Goal: Complete application form

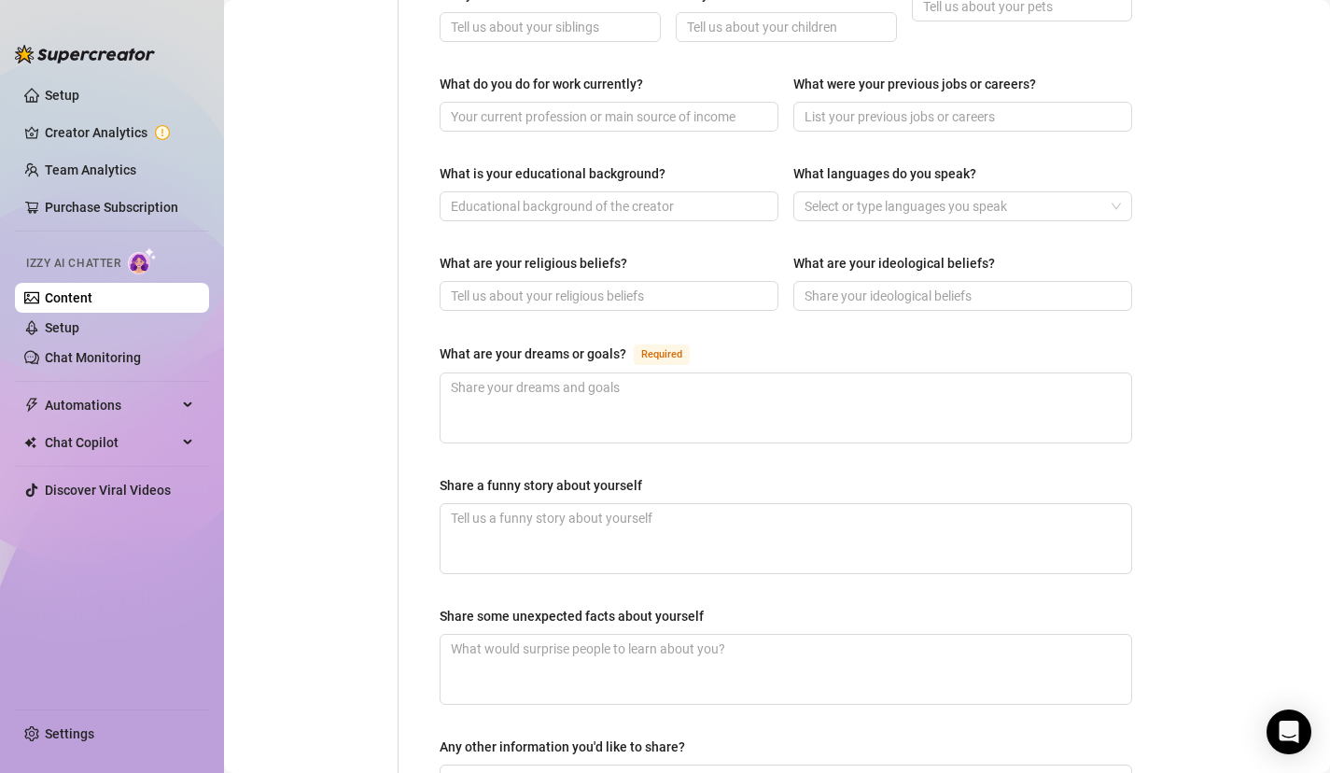
scroll to position [917, 0]
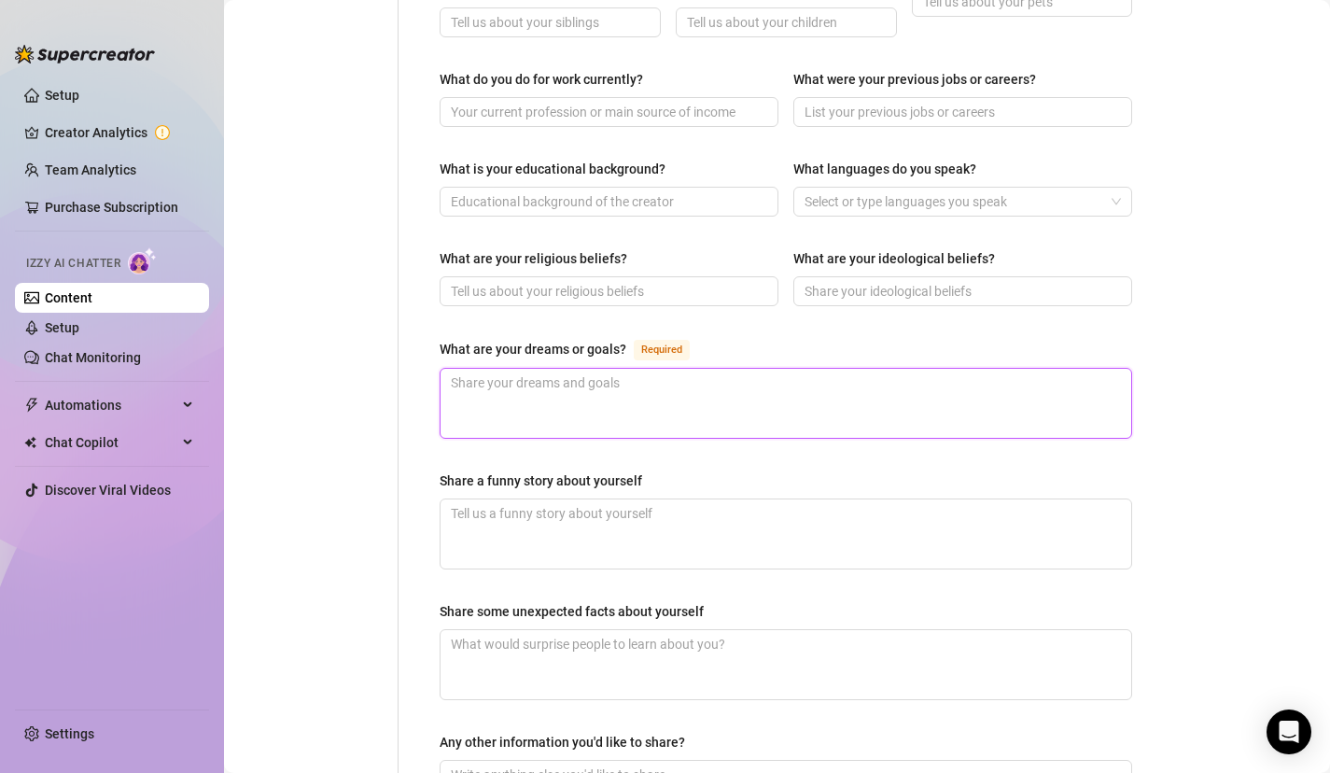
click at [478, 369] on textarea "What are your dreams or goals? Required" at bounding box center [786, 403] width 691 height 69
type textarea "I"
type textarea "I d"
type textarea "I dr"
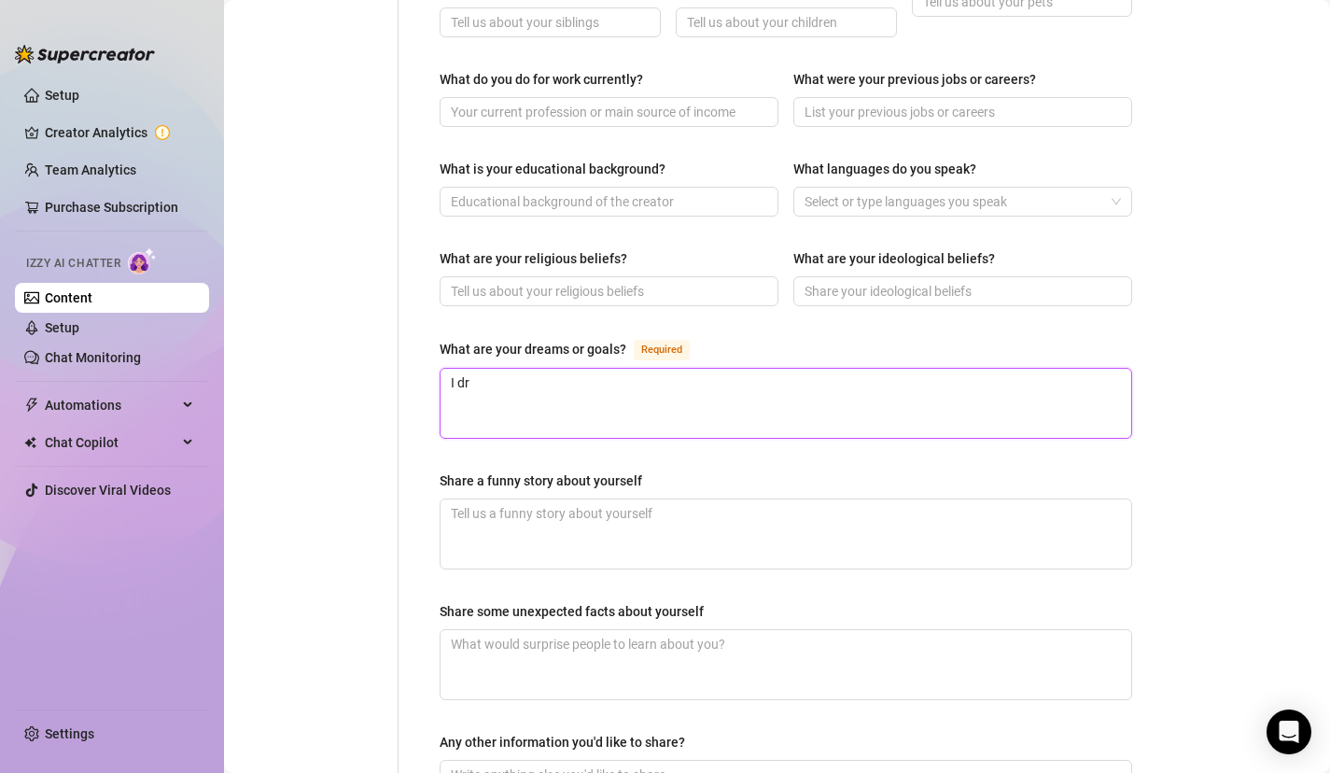
type textarea "I dre"
type textarea "I drea"
type textarea "I dream"
type textarea "I dream o"
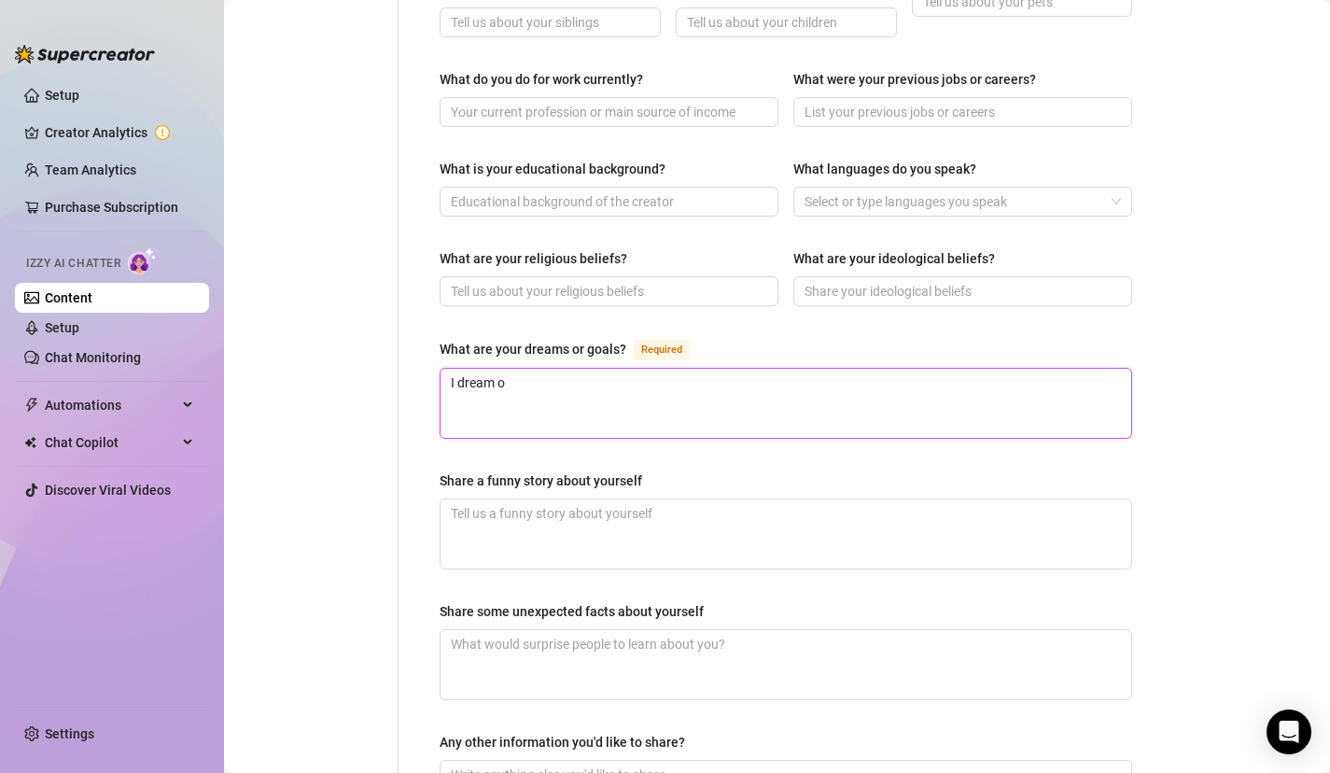
type textarea "I dream of"
type textarea "I dream of o"
type textarea "I dream of ow"
type textarea "I dream of own"
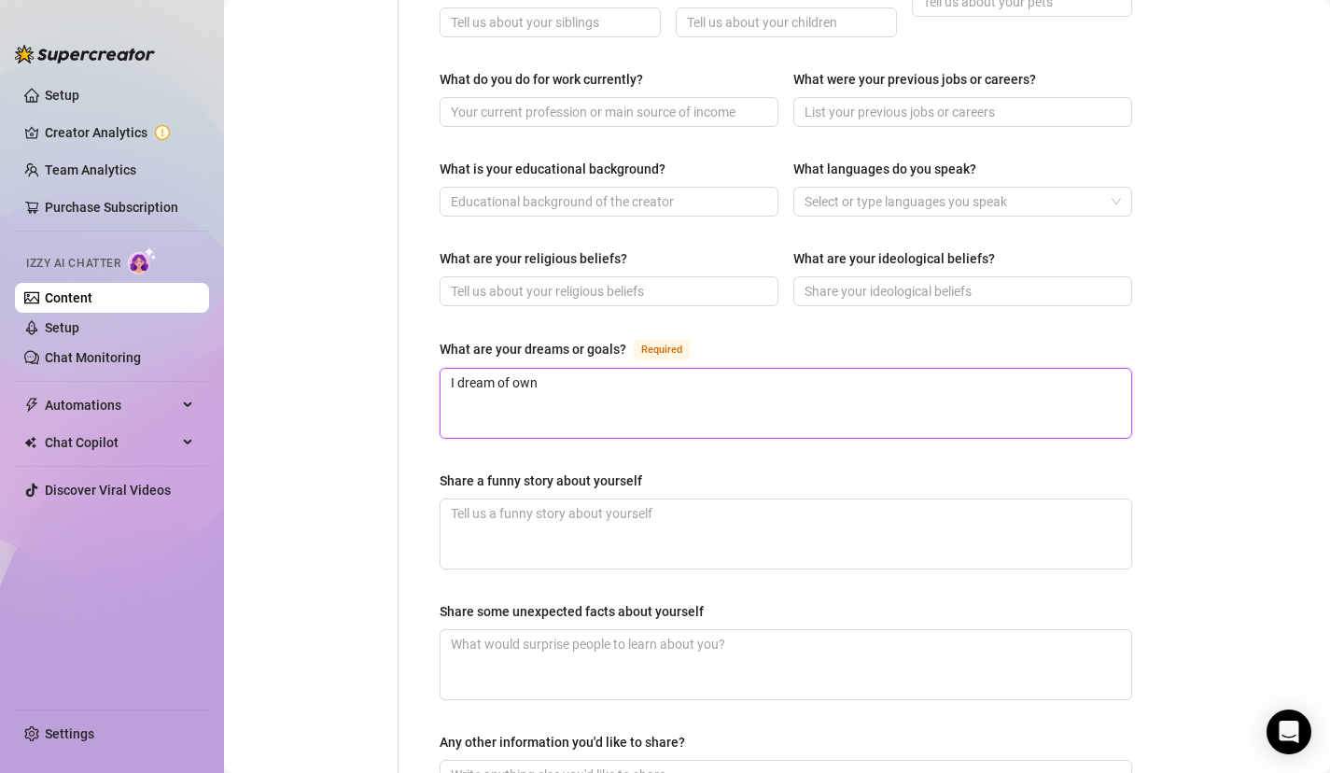
type textarea "I dream of owni"
type textarea "I dream of ownin"
type textarea "I dream of owning"
type textarea "I dream of owning m"
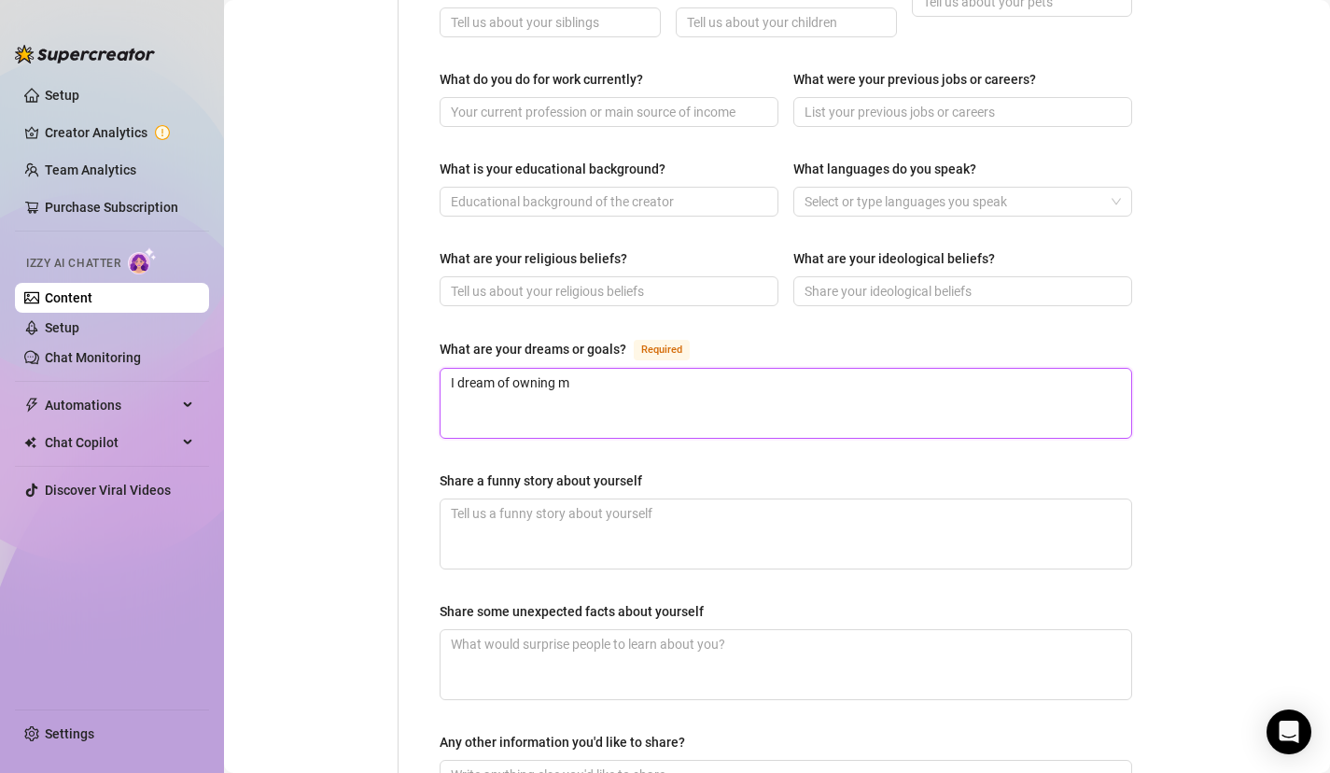
type textarea "I dream of owning my"
type textarea "I dream of owning my o"
type textarea "I dream of owning my ow"
type textarea "I dream of owning my own"
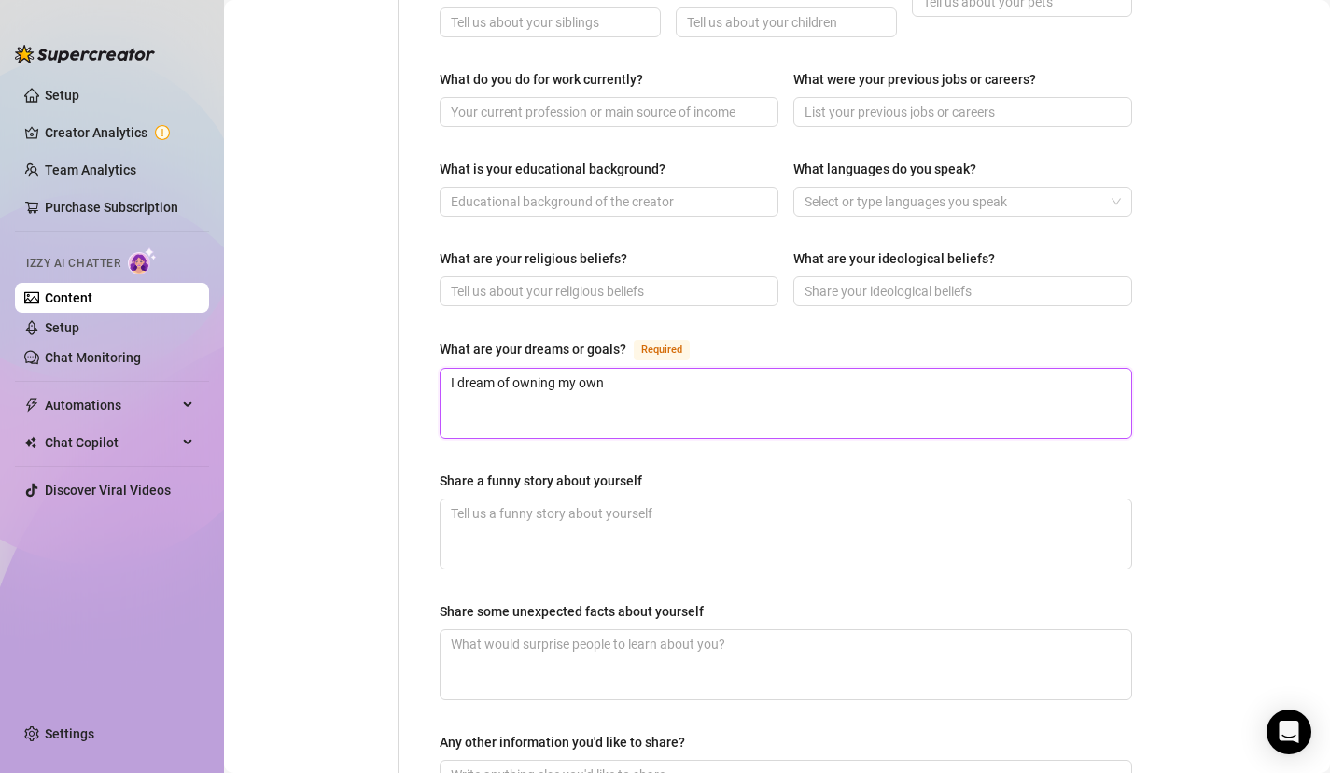
type textarea "I dream of owning my own"
type textarea "I dream of owning my own h"
type textarea "I dream of owning my own ho"
type textarea "I dream of owning my own hom"
type textarea "I dream of owning my own home"
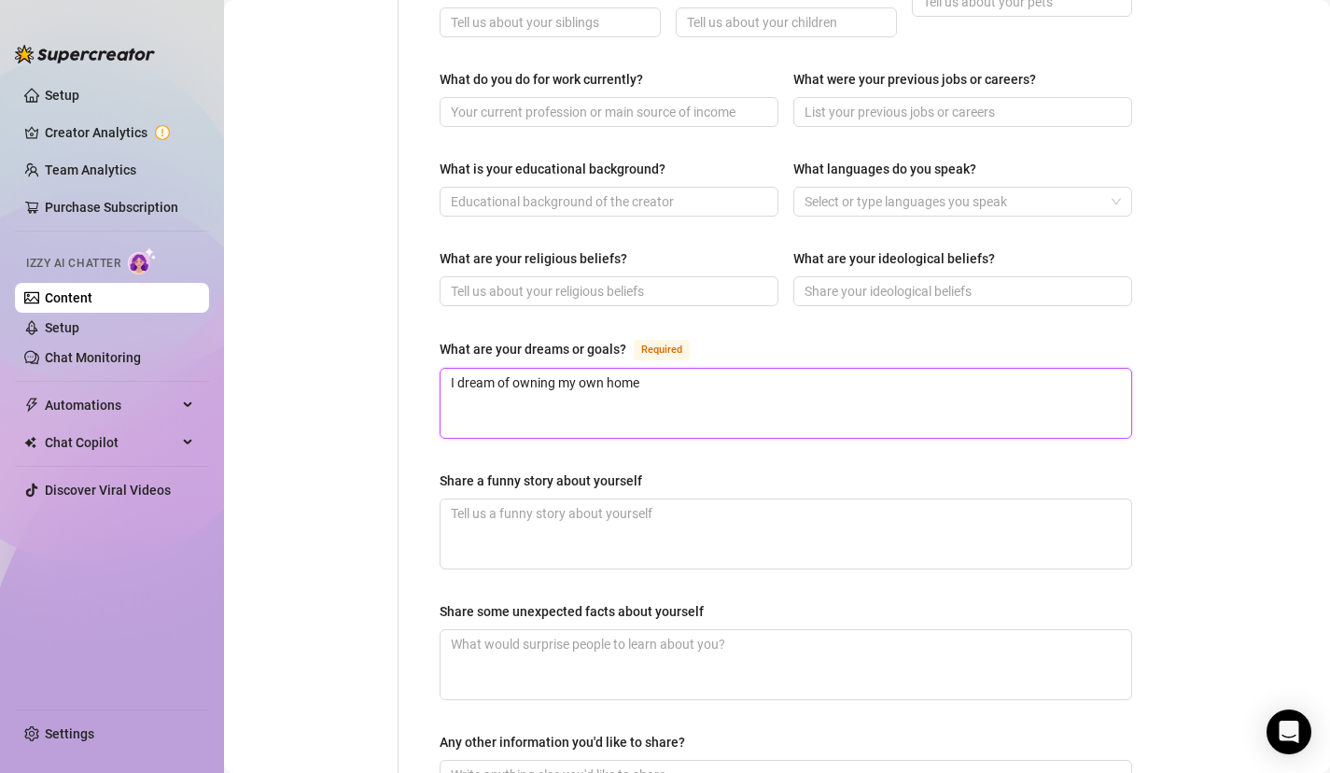
type textarea "I dream of owning my own home"
type textarea "I dream of owning my own home o"
type textarea "I dream of owning my own home on"
type textarea "I dream of owning my own home one"
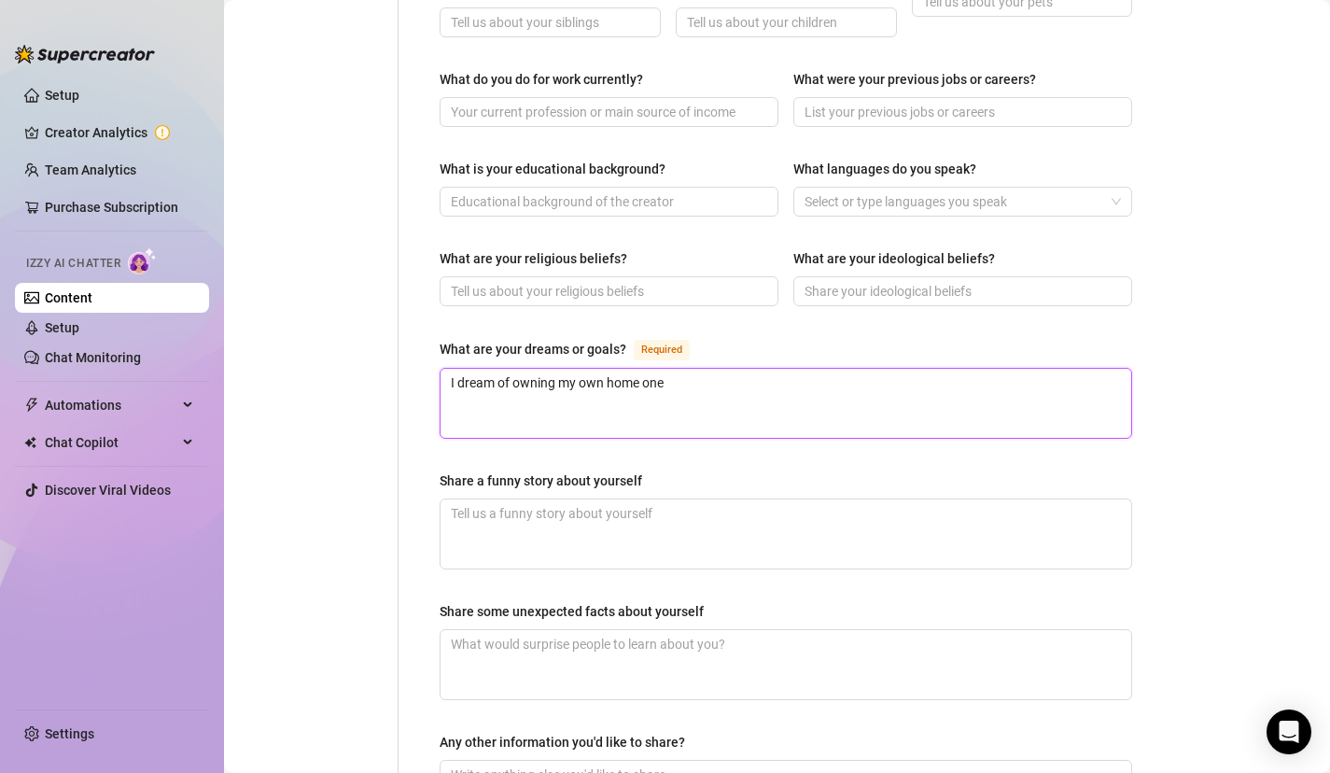
type textarea "I dream of owning my own home one d"
type textarea "I dream of owning my own home one da"
type textarea "I dream of owning my own home one day"
type textarea "I dream of owning my own home one day a"
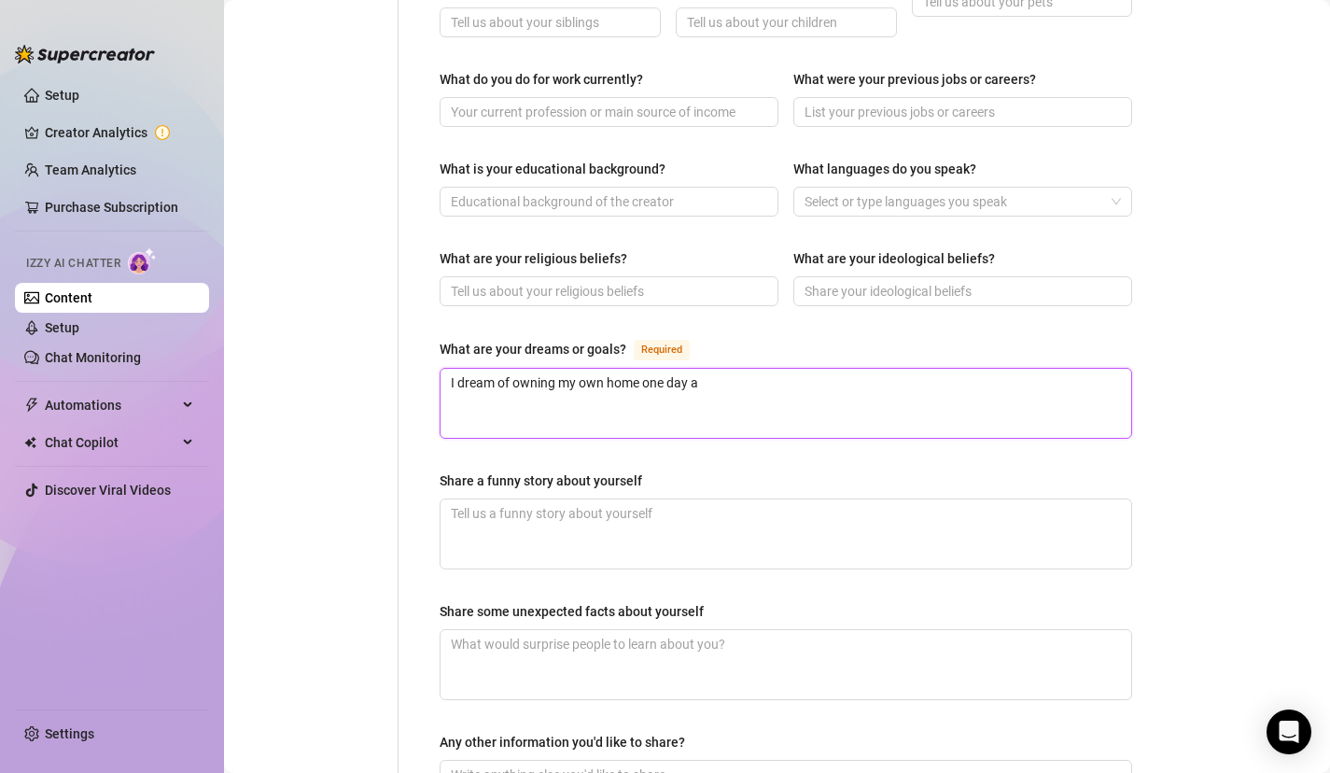
type textarea "I dream of owning my own home one day an"
type textarea "I dream of owning my own home one day an d"
type textarea "I dream of owning my own home one day an"
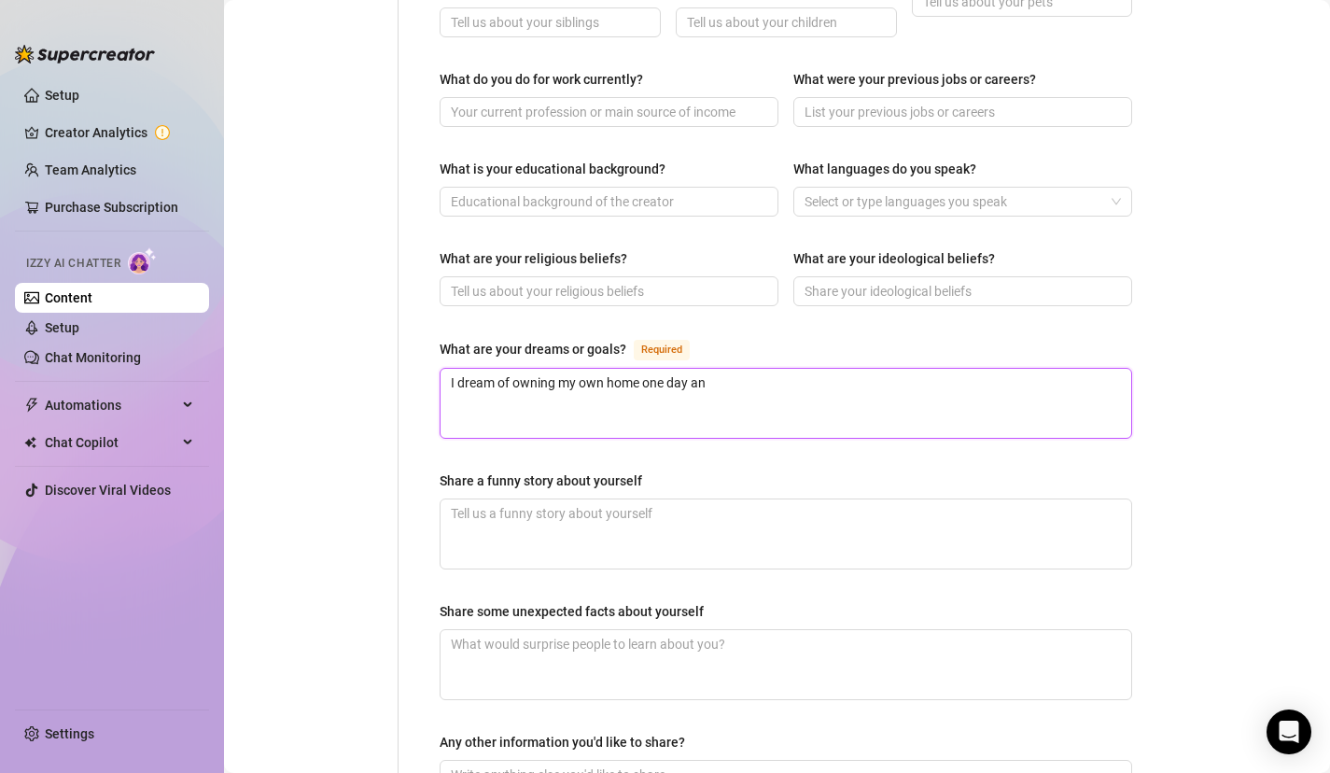
type textarea "I dream of owning my own home one day and"
type textarea "I dream of owning my own home one day and l"
type textarea "I dream of owning my own home one day and li"
type textarea "I dream of owning my own home one day and liv"
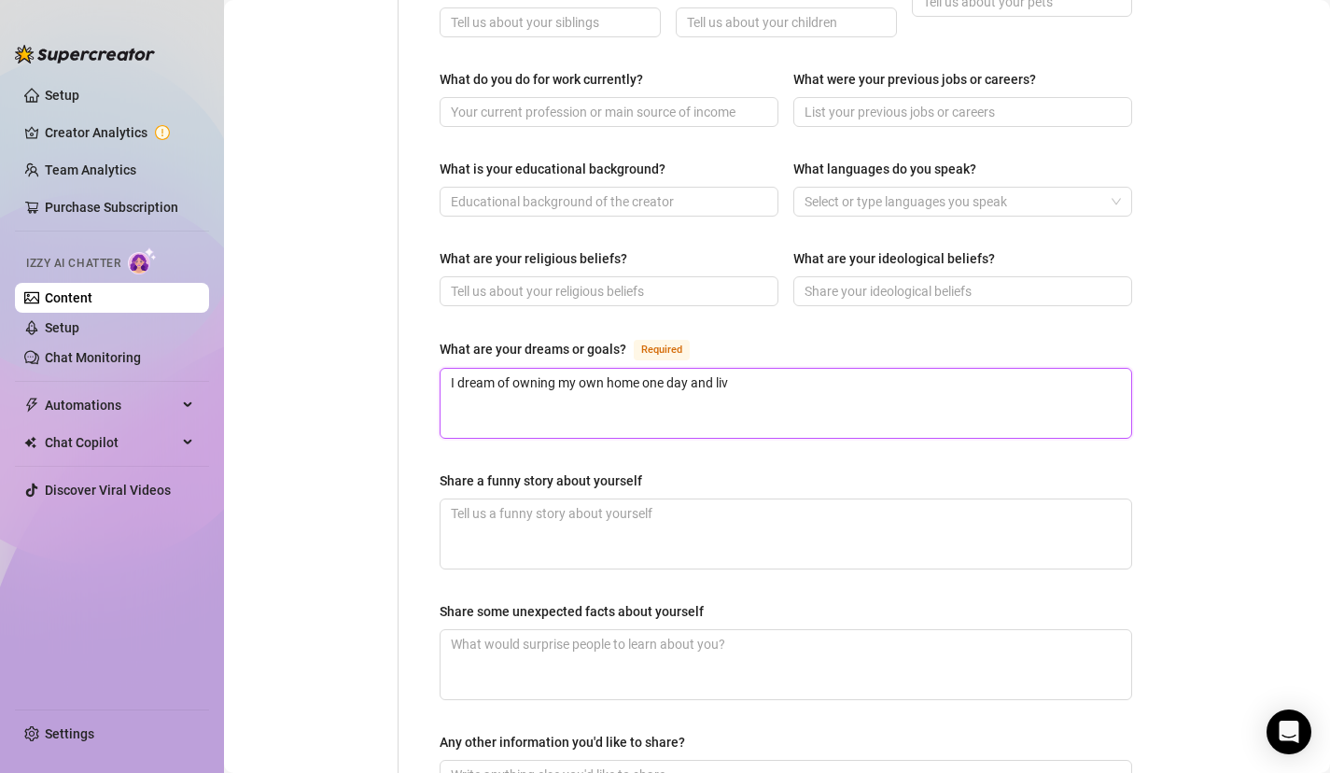
type textarea "I dream of owning my own home one day and livi"
type textarea "I dream of owning my own home one day and livin"
type textarea "I dream of owning my own home one day and living"
type textarea "I dream of owning my own home one day and living m"
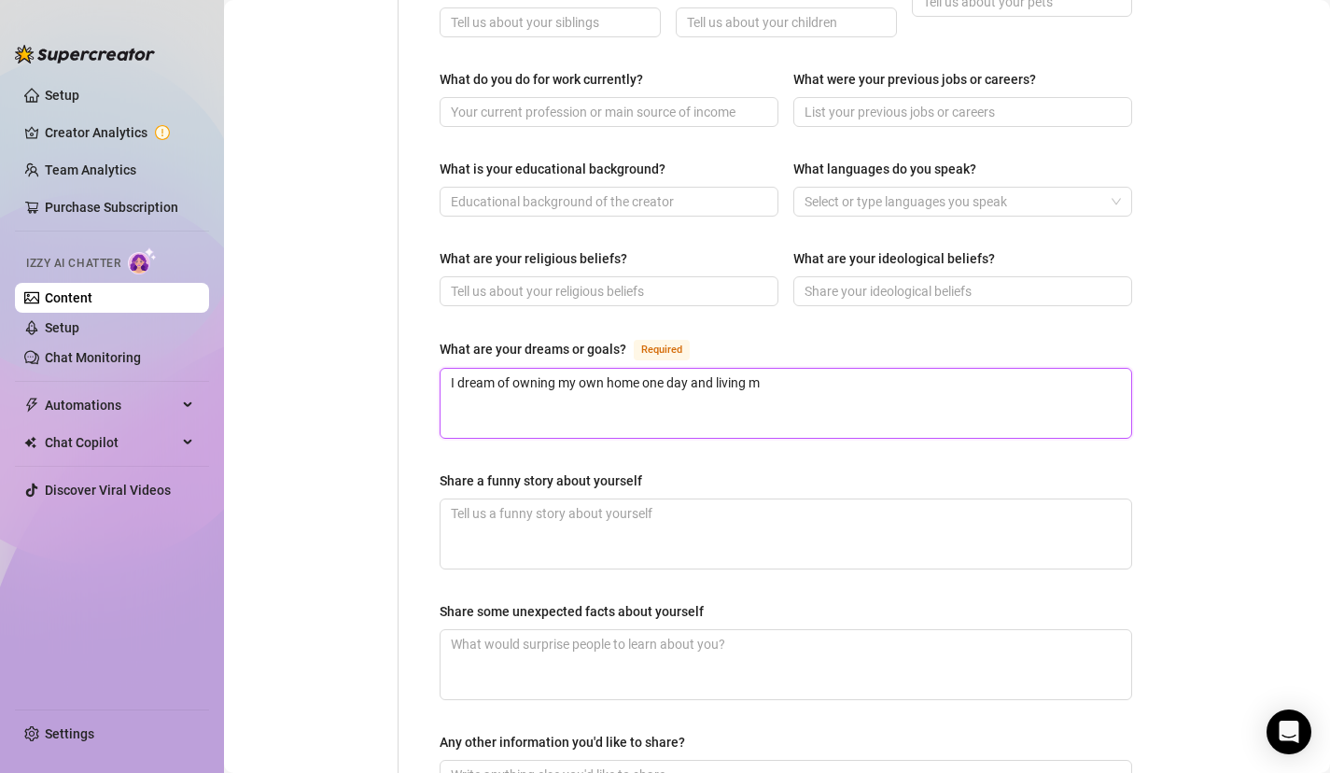
type textarea "I dream of owning my own home one day and living my"
type textarea "I dream of owning my own home one day and living my l"
type textarea "I dream of owning my own home one day and living my li"
type textarea "I dream of owning my own home one day and living my lif"
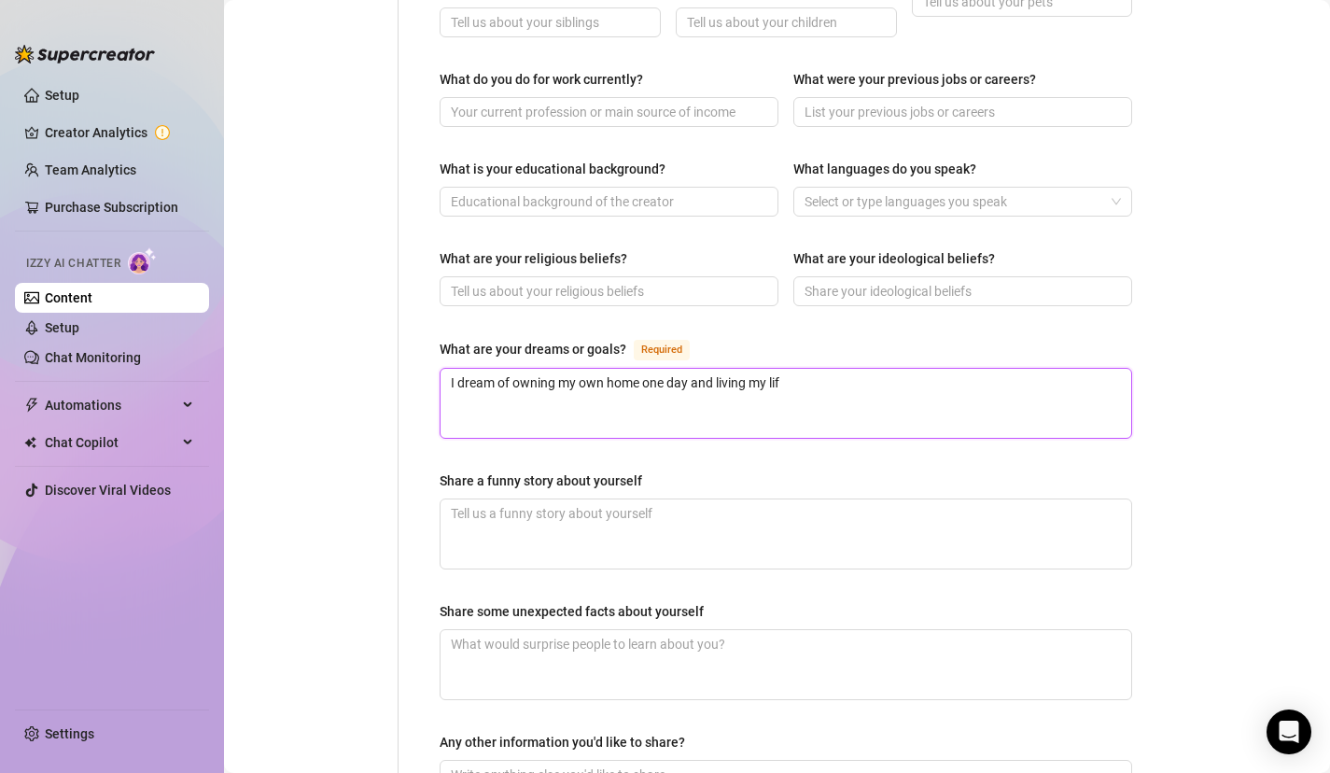
type textarea "I dream of owning my own home one day and living my life"
type textarea "I dream of owning my own home one day and living my life h"
type textarea "I dream of owning my own home one day and living my life ha"
type textarea "I dream of owning my own home one day and living my life hap"
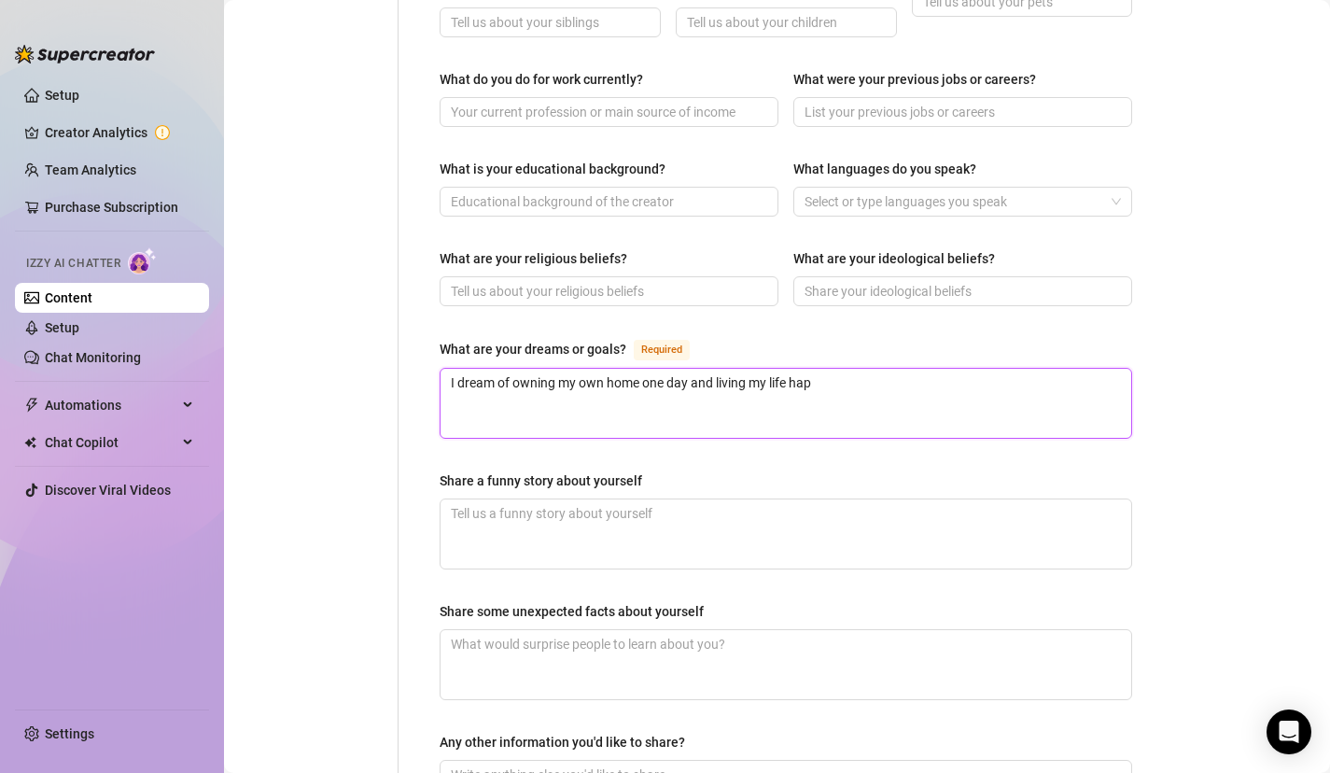
type textarea "I dream of owning my own home one day and living my life happ"
type textarea "I dream of owning my own home one day and living my life happi"
type textarea "I dream of owning my own home one day and living my life happil"
type textarea "I dream of owning my own home one day and living my life happily"
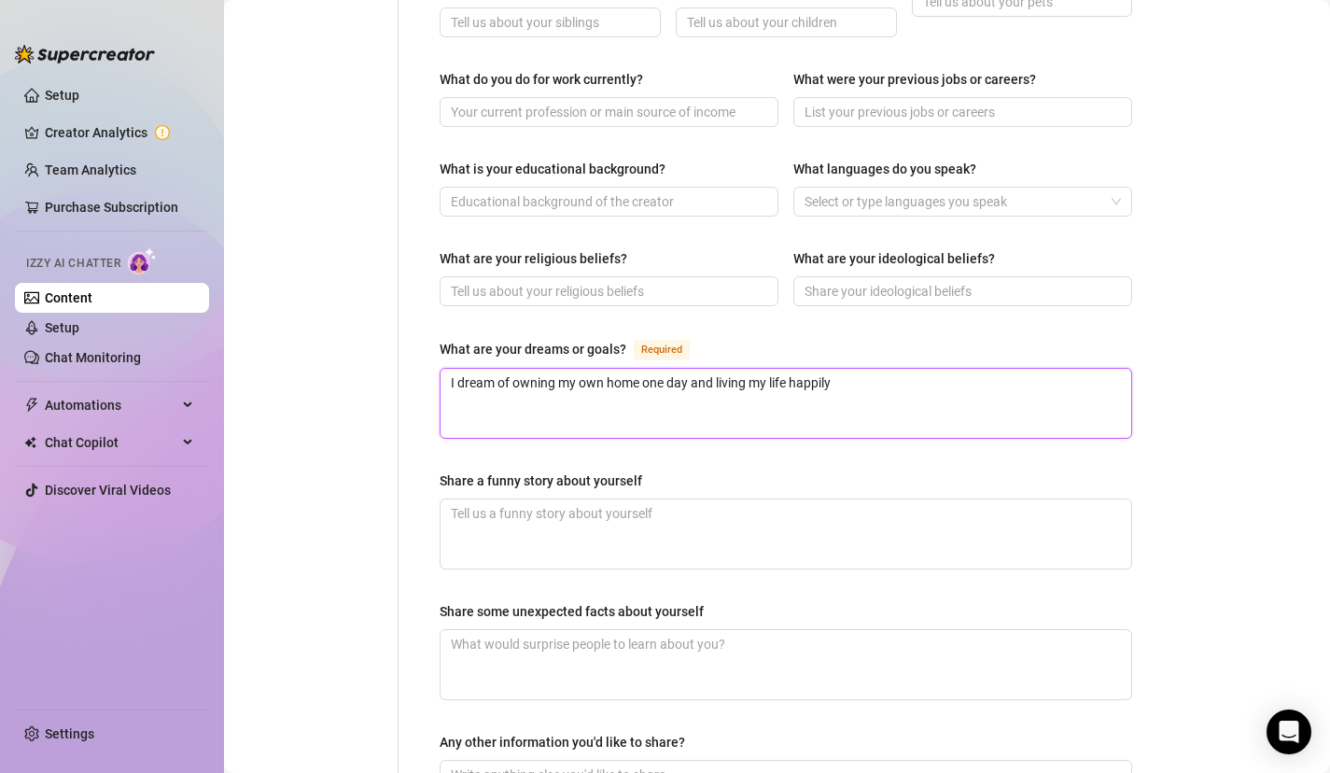
type textarea "I dream of owning my own home one day and living my life happily a"
type textarea "I dream of owning my own home one day and living my life happily an"
type textarea "I dream of owning my own home one day and living my life happily and"
type textarea "I dream of owning my own home one day and living my life happily and p"
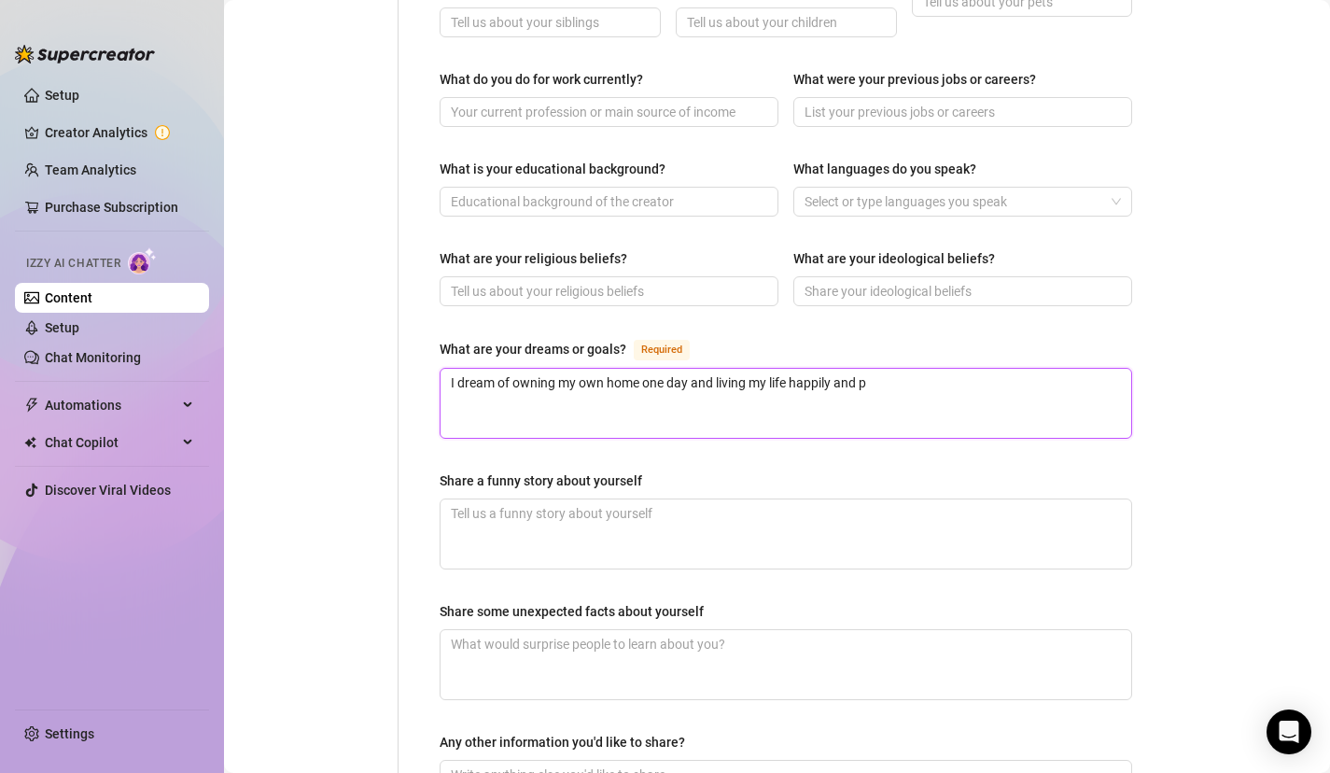
type textarea "I dream of owning my own home one day and living my life happily and pe"
type textarea "I dream of owning my own home one day and living my life happily and pea"
type textarea "I dream of owning my own home one day and living my life happily and peac"
type textarea "I dream of owning my own home one day and living my life happily and peace"
type textarea "I dream of owning my own home one day and living my life happily and peacef"
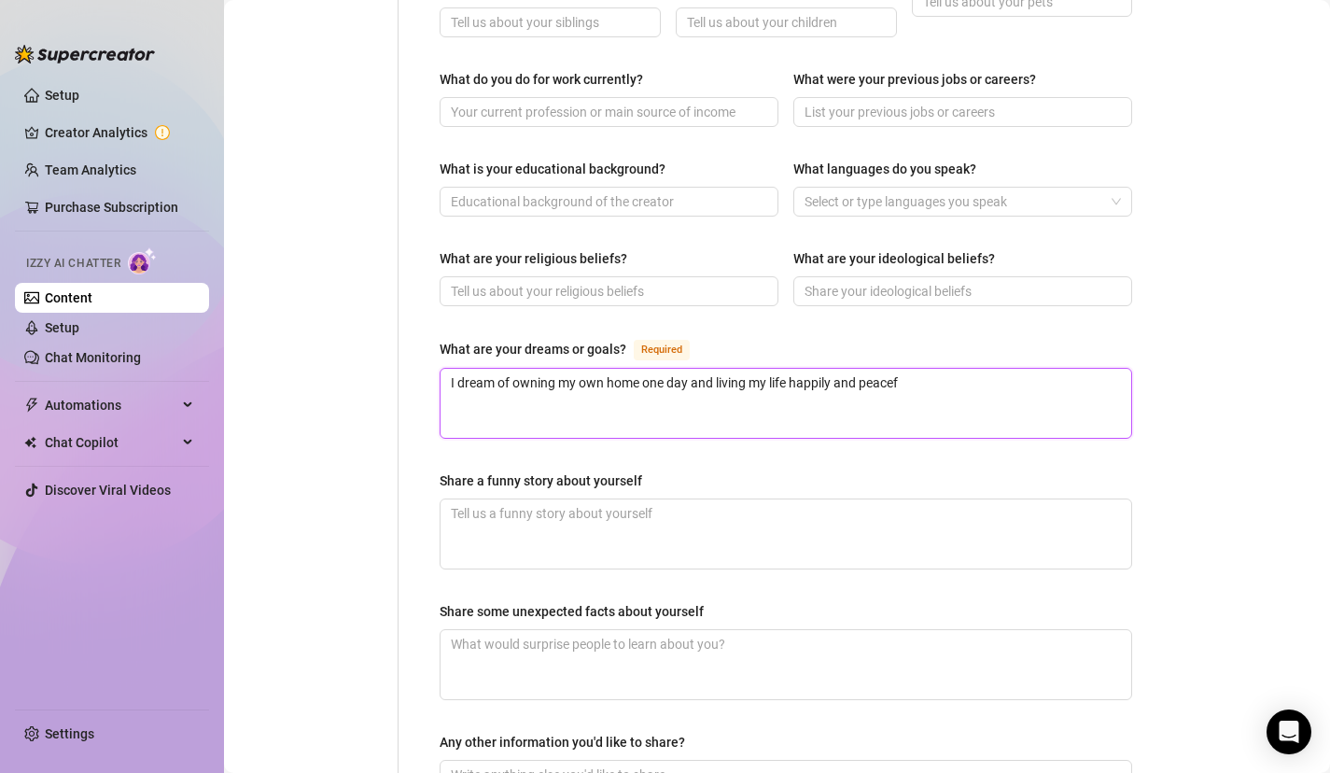
type textarea "I dream of owning my own home one day and living my life happily and peacefu"
type textarea "I dream of owning my own home one day and living my life happily and peaceful"
type textarea "I dream of owning my own home one day and living my life happily and peacefull"
type textarea "I dream of owning my own home one day and living my life happily and peacefully"
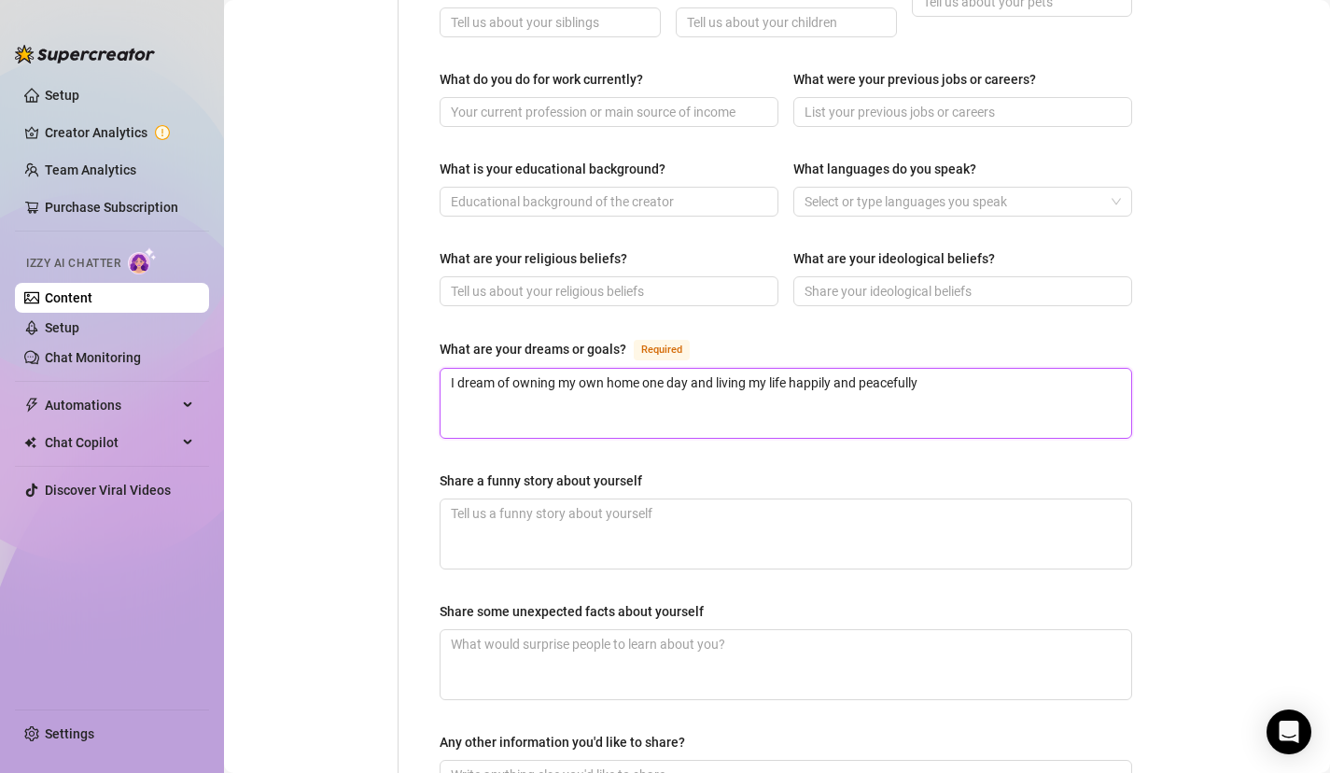
type textarea "I dream of owning my own home one day and living my life happily and peacefully"
type textarea "I dream of owning my own home one day and living my life happily and peacefully!"
type textarea "I dream of owning my own home one day and living my life happily and peacefully…"
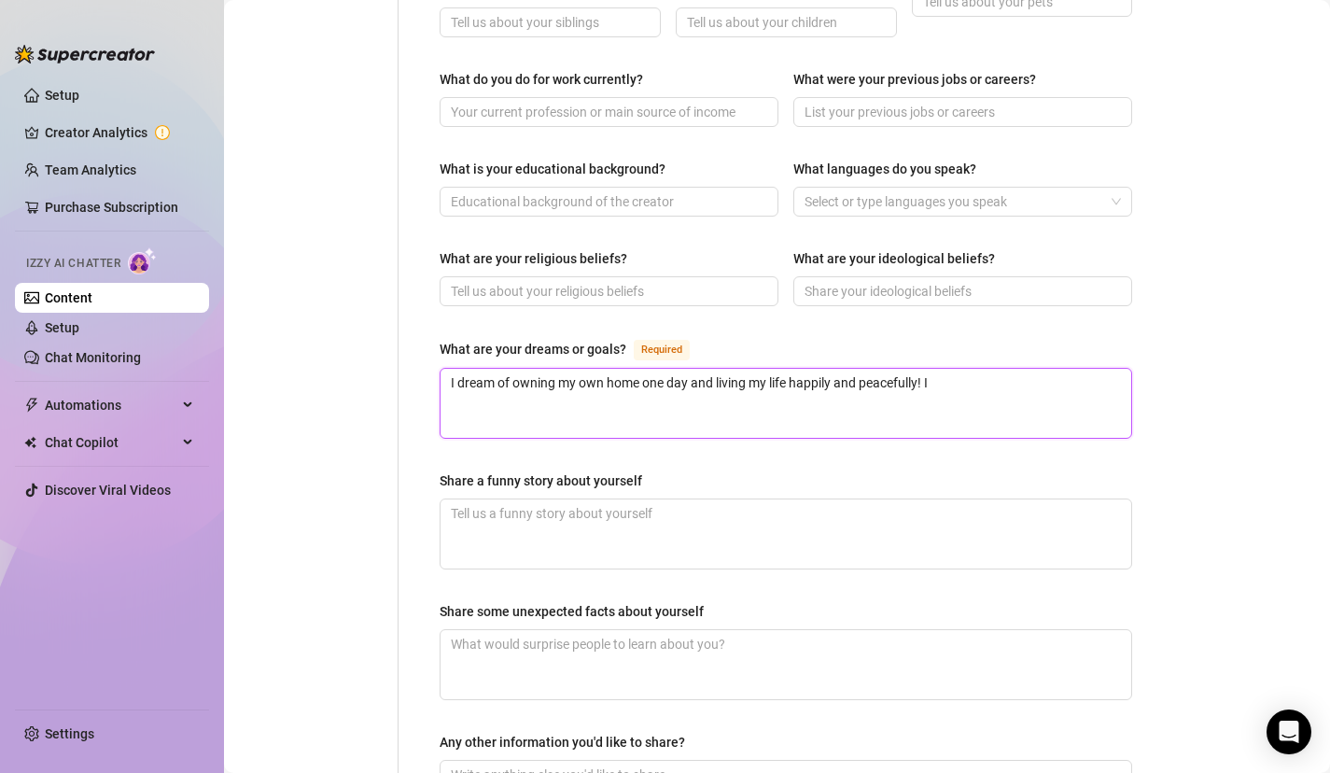
type textarea "I dream of owning my own home one day and living my life happily and peacefully…"
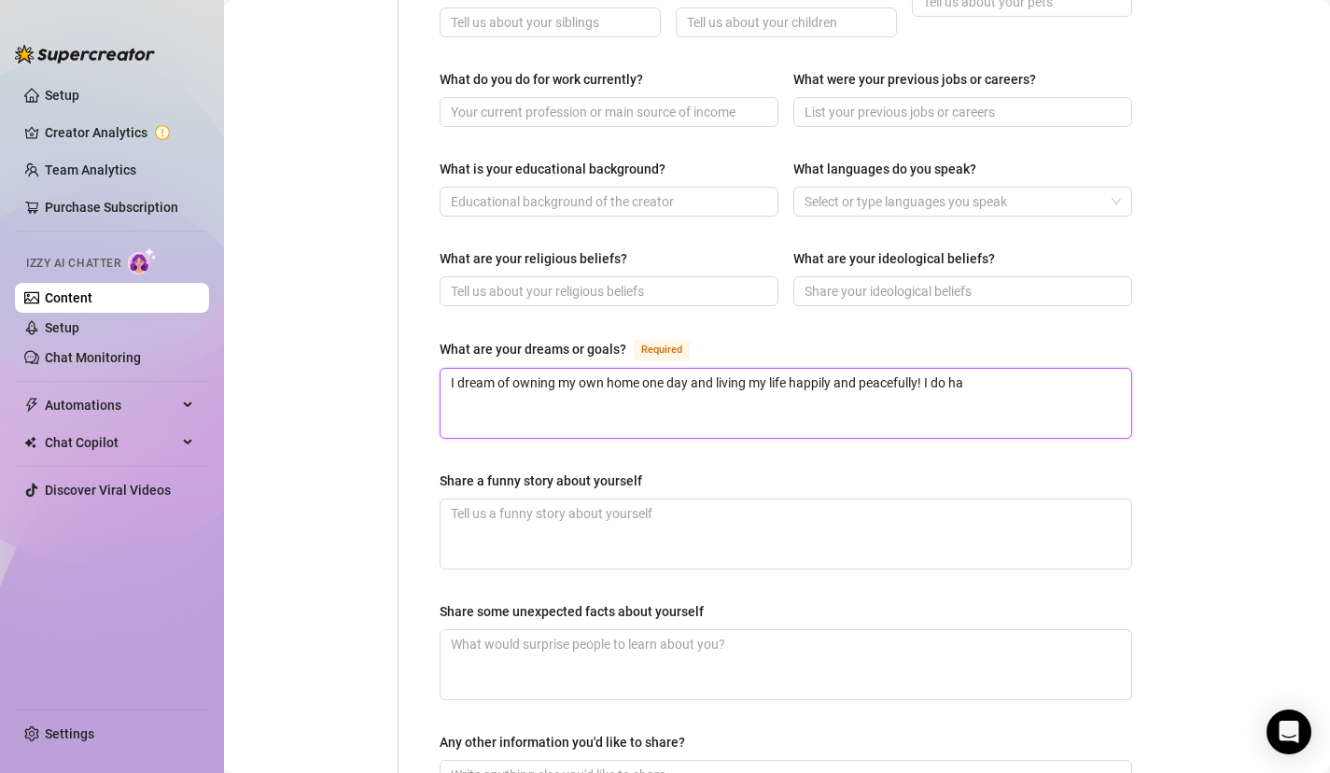
type textarea "I dream of owning my own home one day and living my life happily and peacefully…"
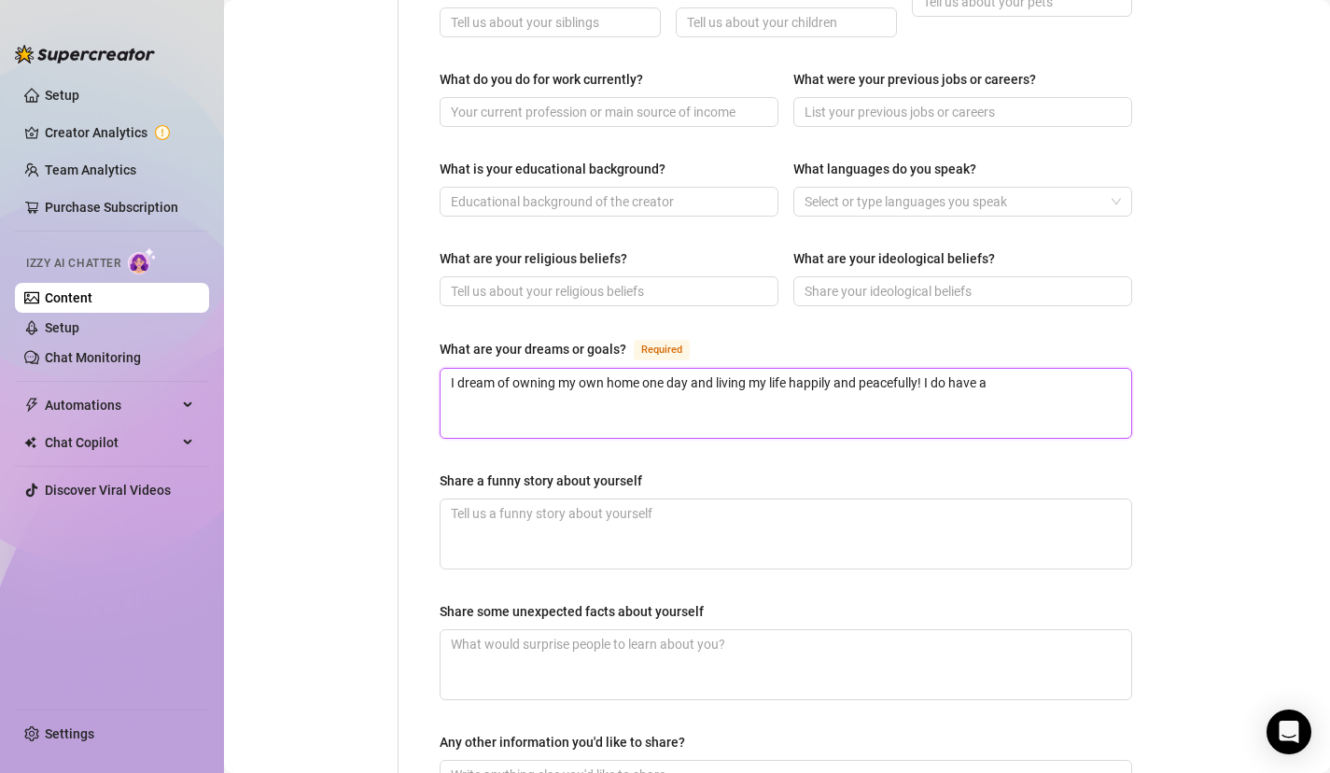
type textarea "I dream of owning my own home one day and living my life happily and peacefully…"
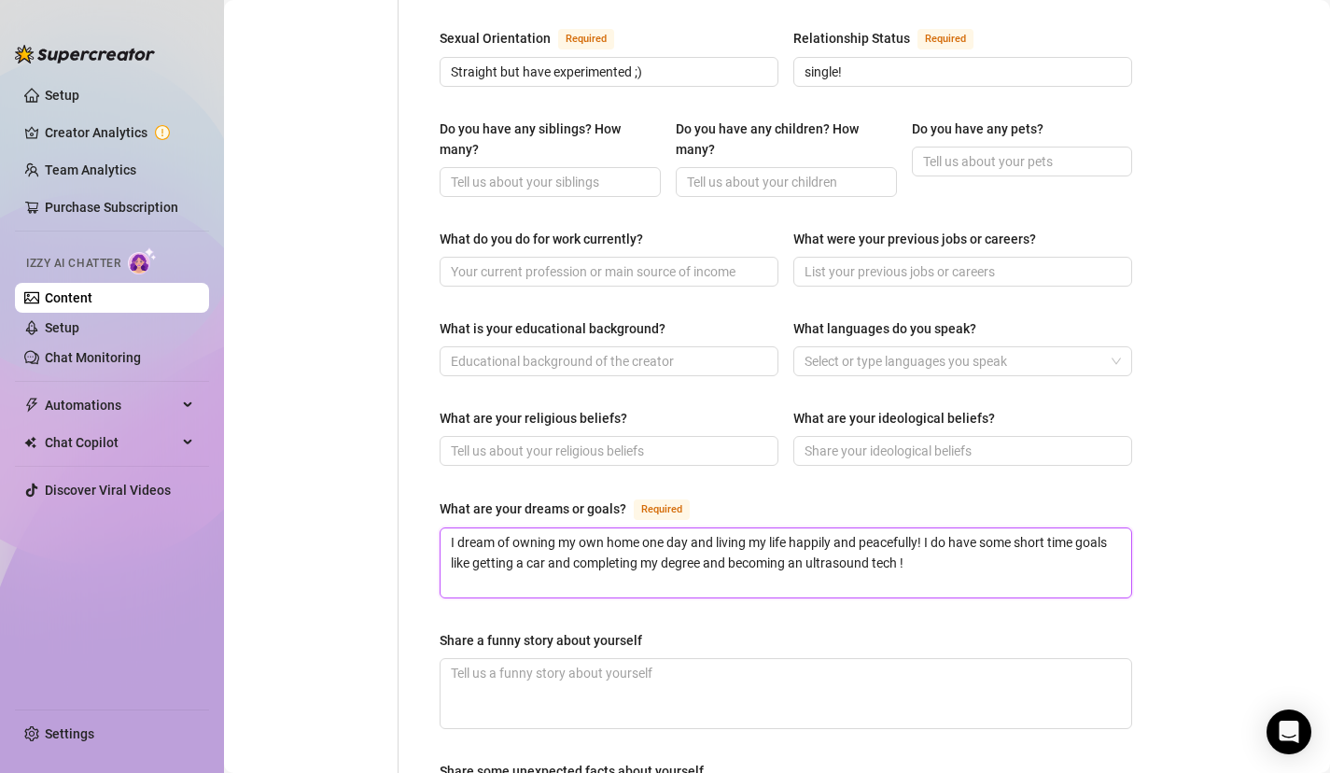
scroll to position [753, 0]
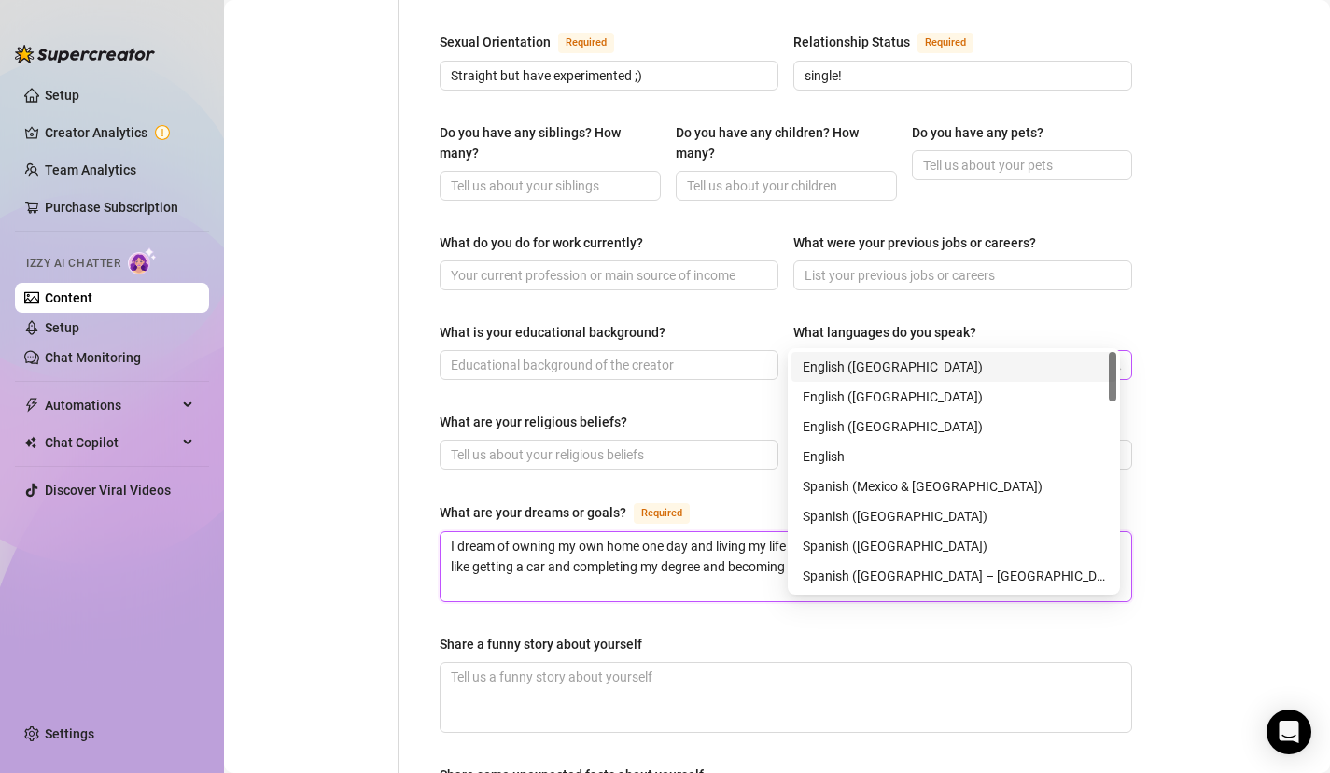
click at [818, 352] on div at bounding box center [953, 365] width 312 height 26
click at [828, 360] on div "English ([GEOGRAPHIC_DATA])" at bounding box center [954, 367] width 302 height 21
click at [790, 269] on div "What do you do for work currently? What were your previous jobs or careers?" at bounding box center [786, 269] width 693 height 75
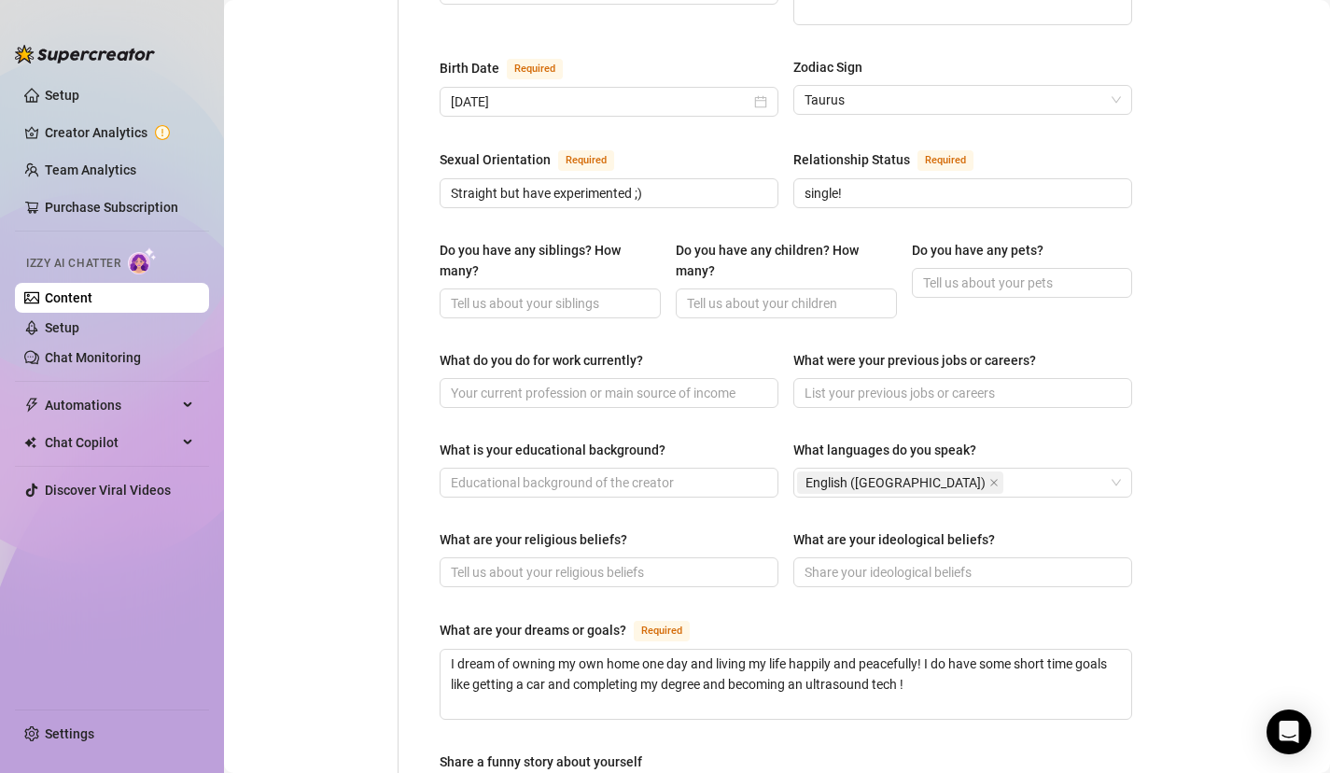
scroll to position [1106, 0]
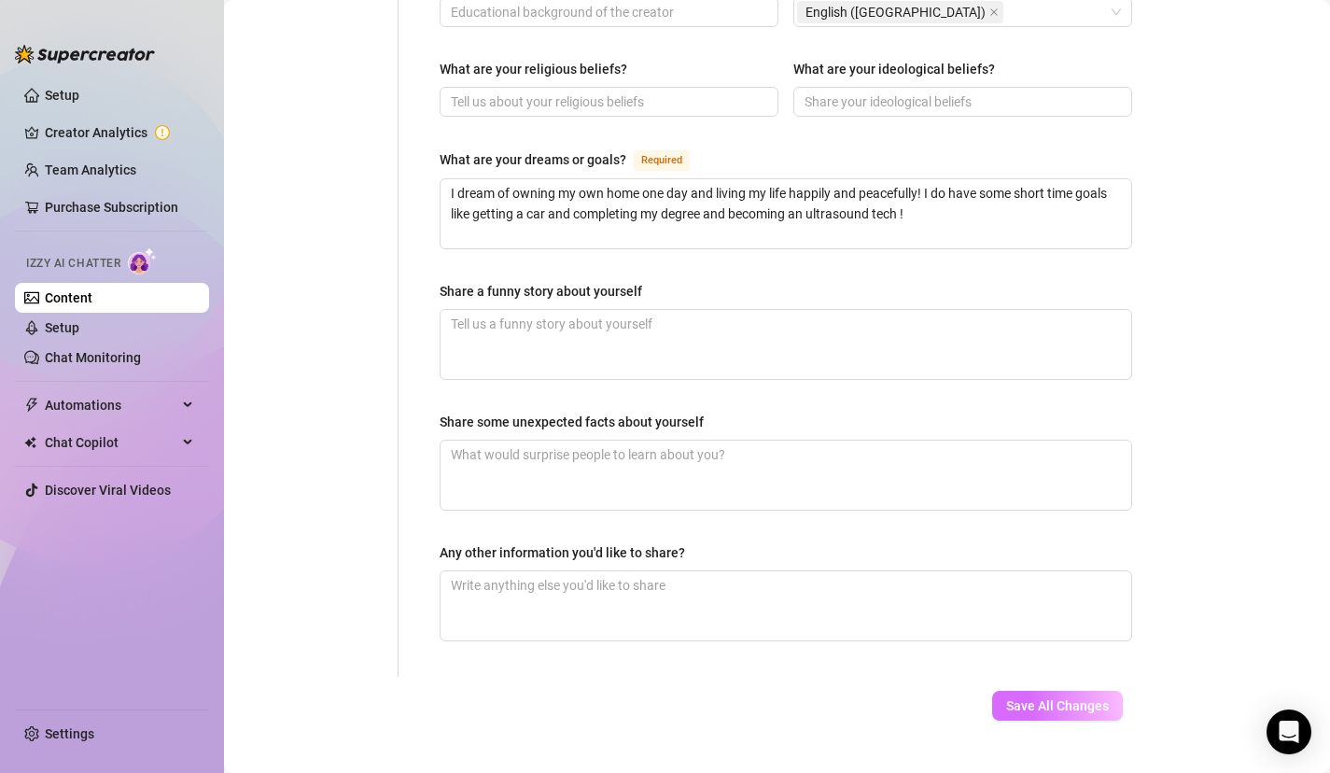
click at [1009, 698] on span "Save All Changes" at bounding box center [1057, 705] width 103 height 15
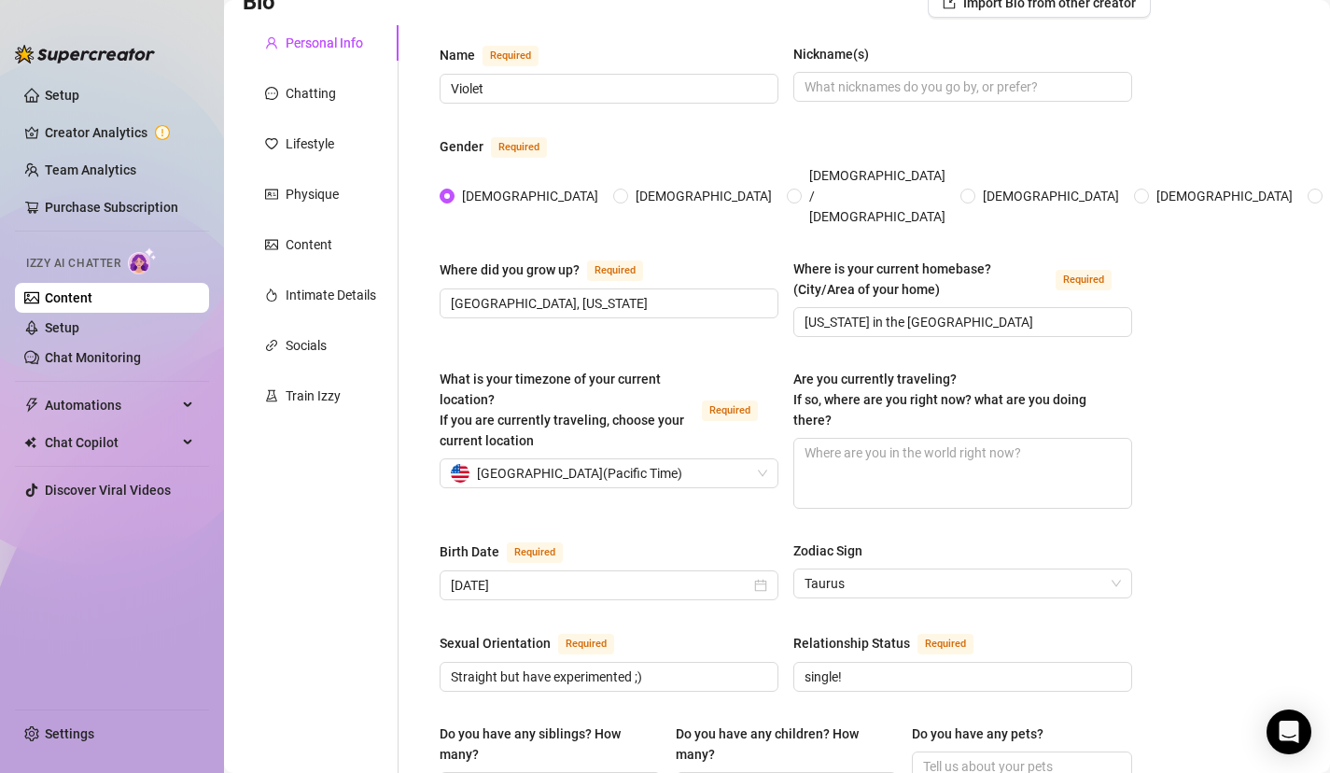
scroll to position [0, 0]
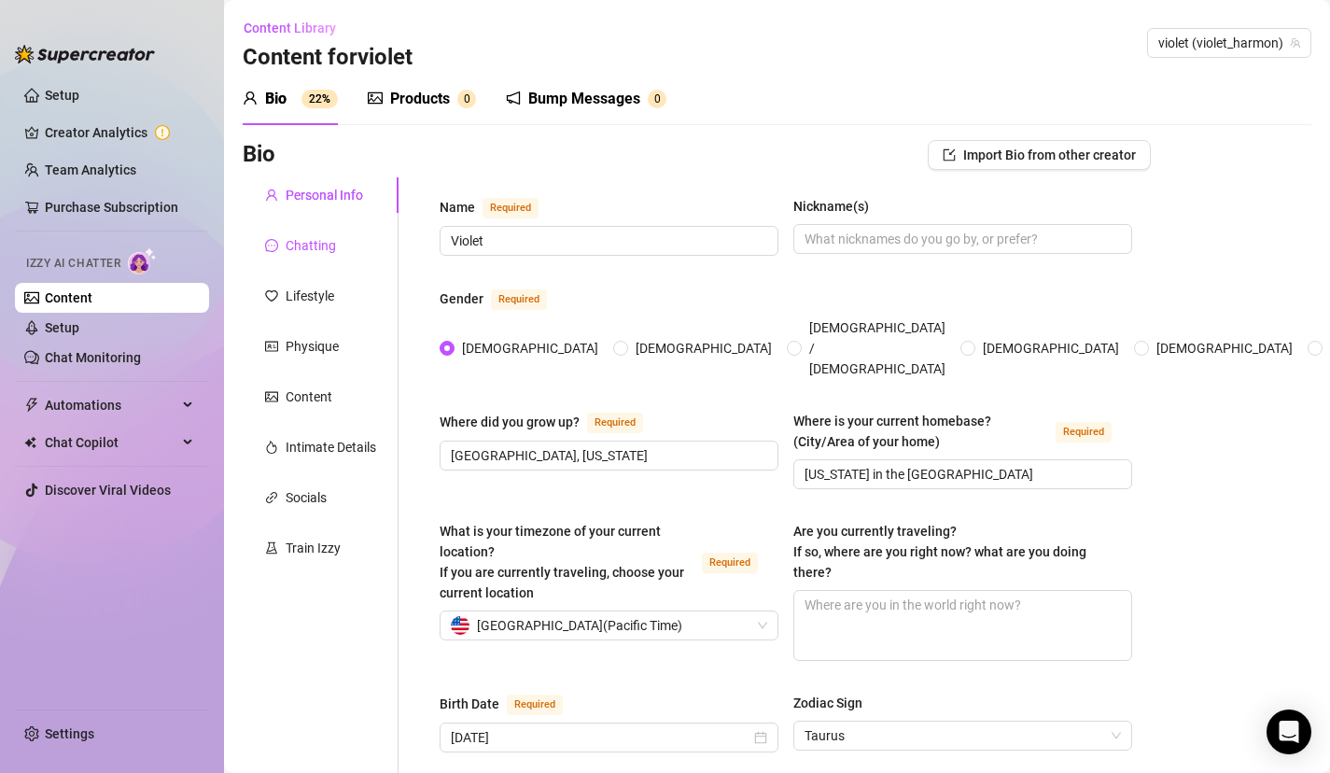
click at [309, 238] on div "Chatting" at bounding box center [311, 245] width 50 height 21
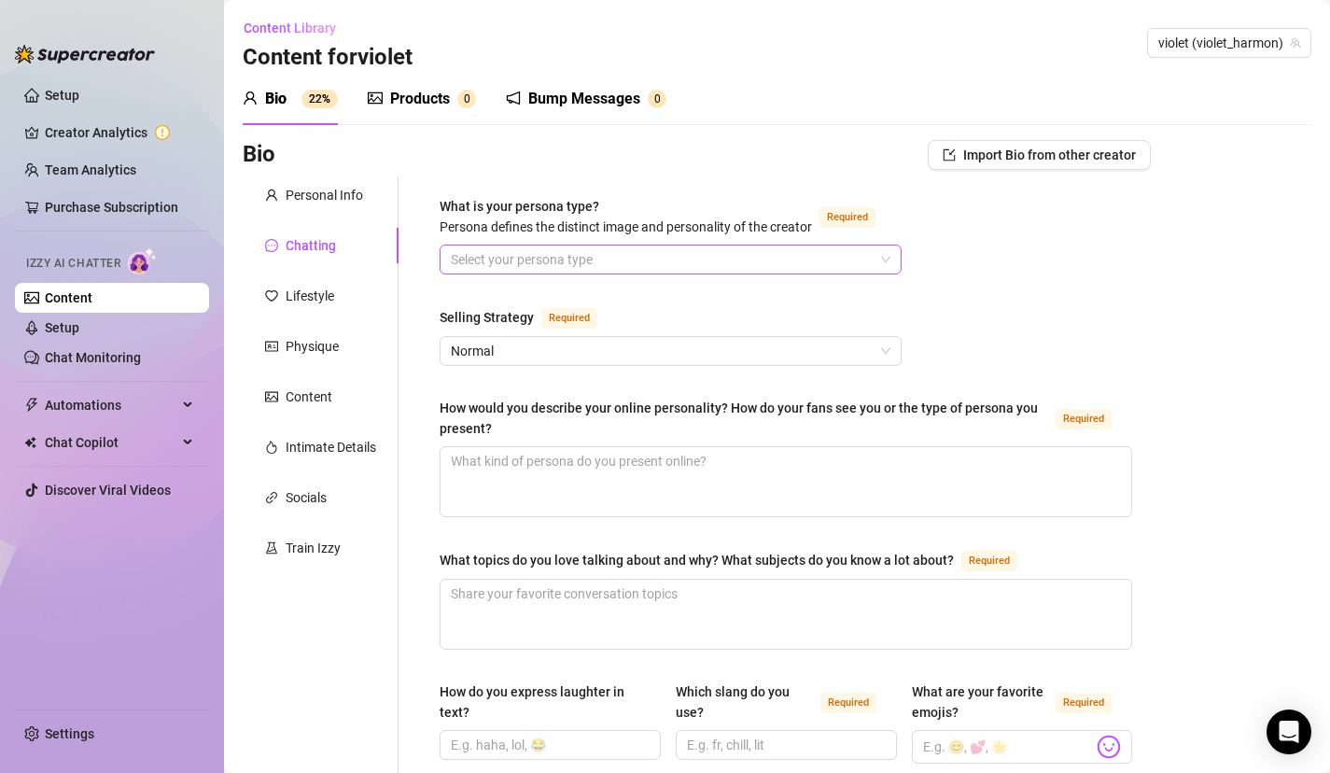
click at [481, 274] on input "What is your persona type? [PERSON_NAME] defines the distinct image and persona…" at bounding box center [662, 260] width 423 height 28
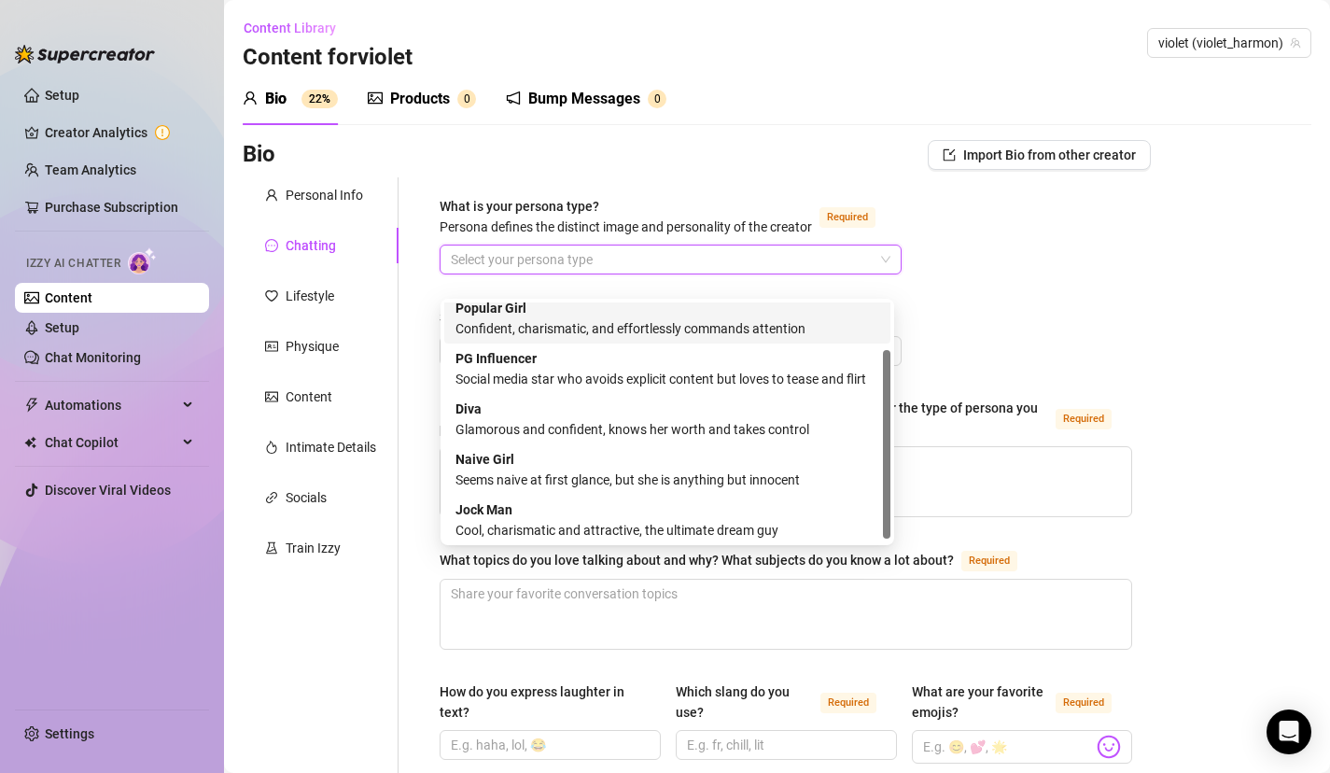
scroll to position [63, 0]
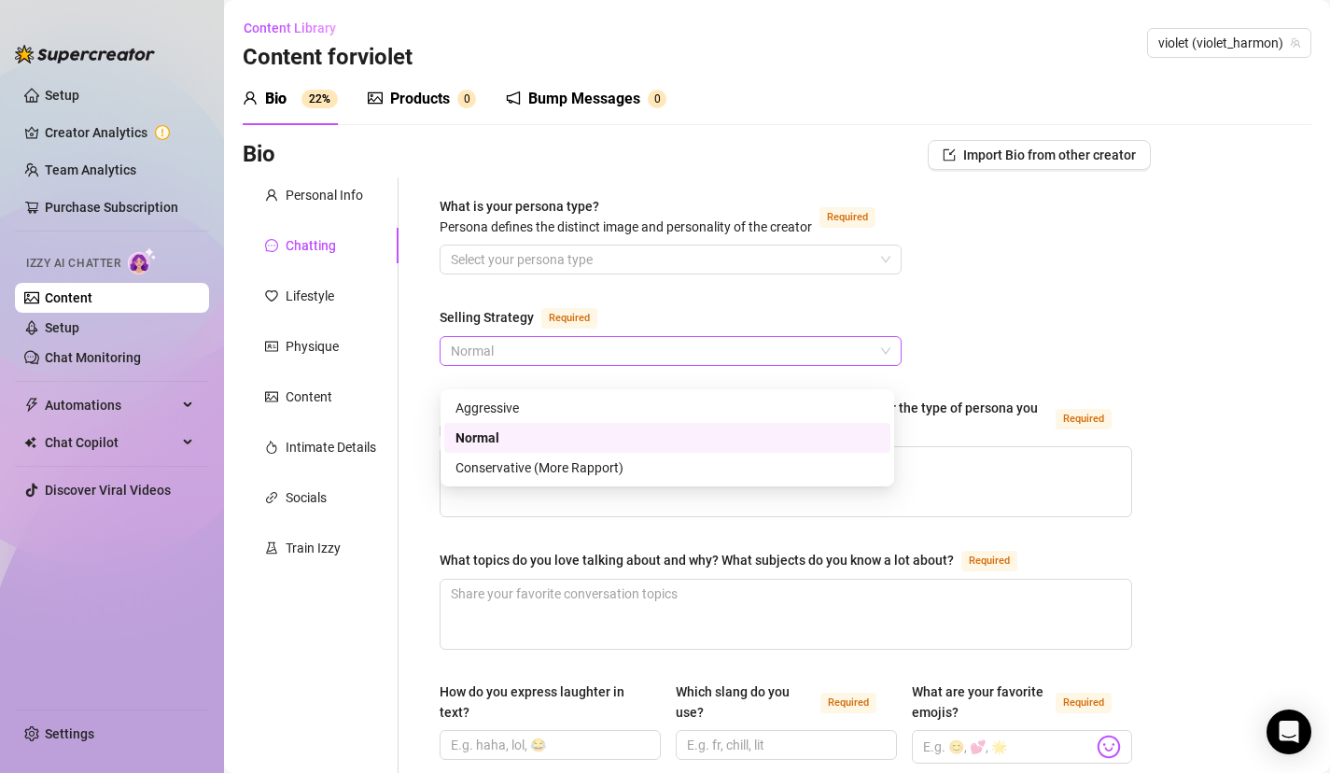
click at [550, 365] on span "Normal" at bounding box center [671, 351] width 440 height 28
click at [472, 442] on div "Normal" at bounding box center [668, 438] width 424 height 21
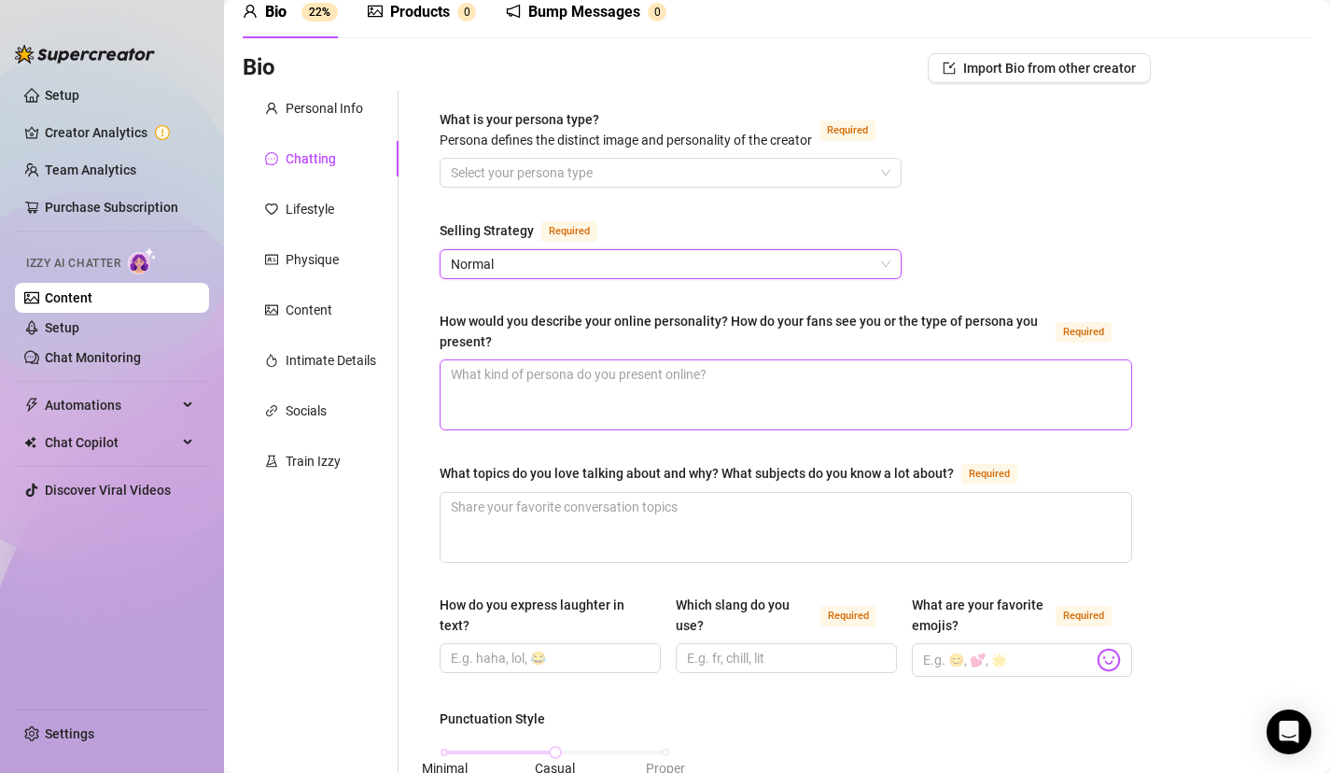
scroll to position [89, 0]
click at [529, 408] on textarea "How would you describe your online personality? How do your fans see you or the…" at bounding box center [786, 392] width 691 height 69
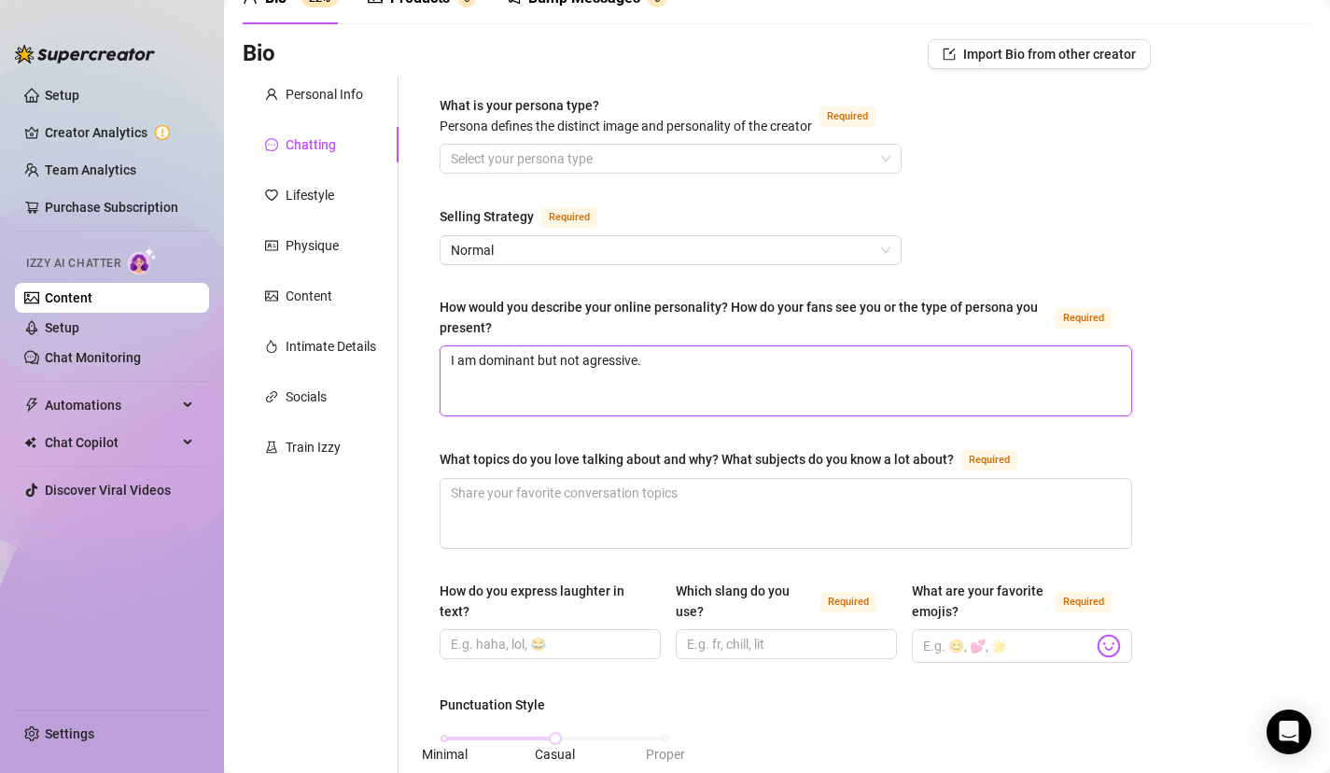
scroll to position [0, 0]
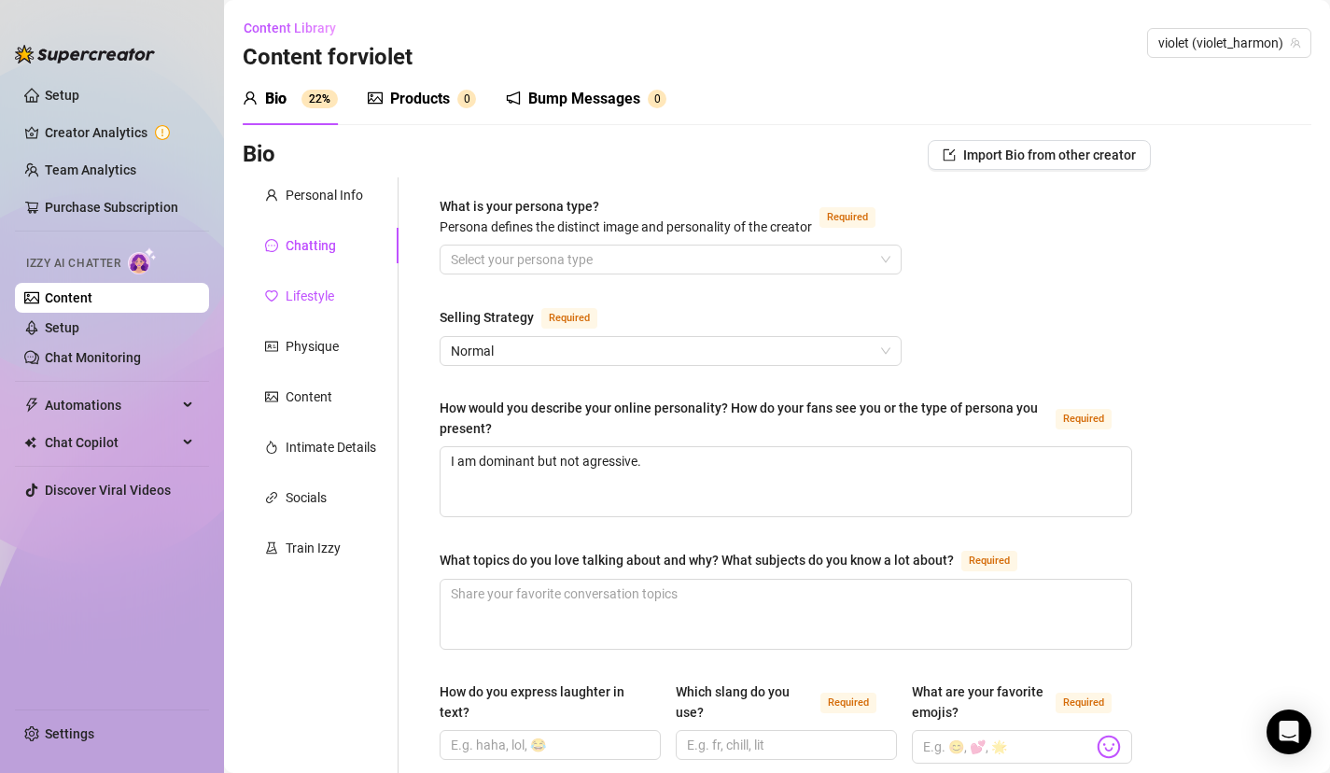
click at [330, 289] on div "Lifestyle" at bounding box center [310, 296] width 49 height 21
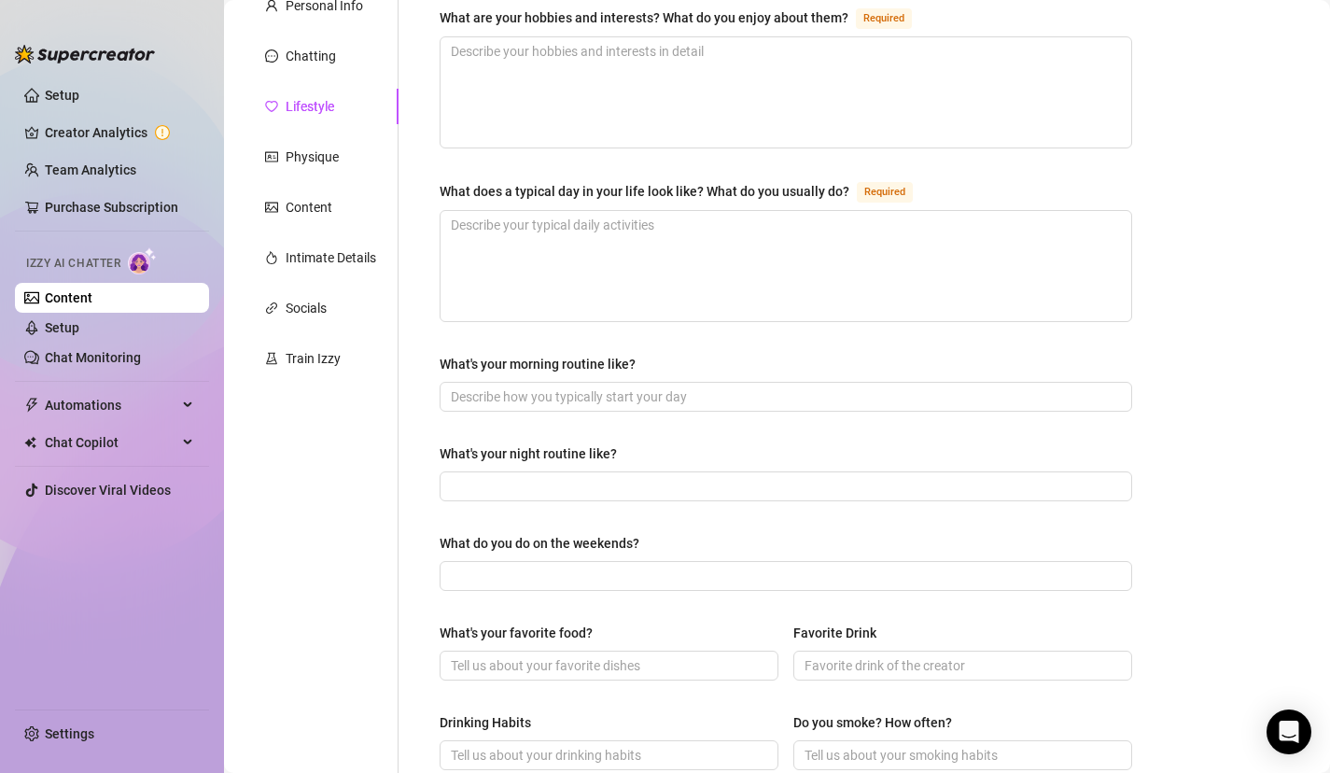
scroll to position [147, 0]
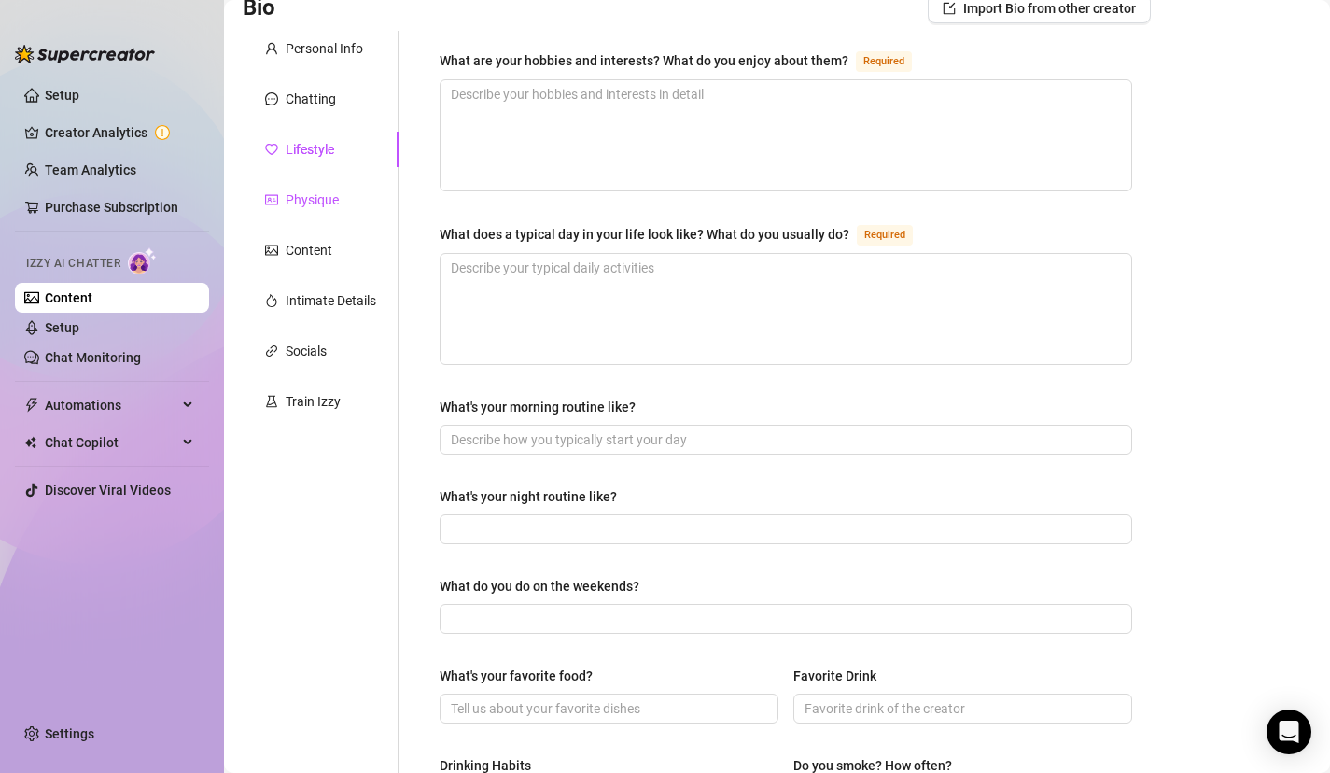
click at [330, 191] on div "Physique" at bounding box center [312, 199] width 53 height 21
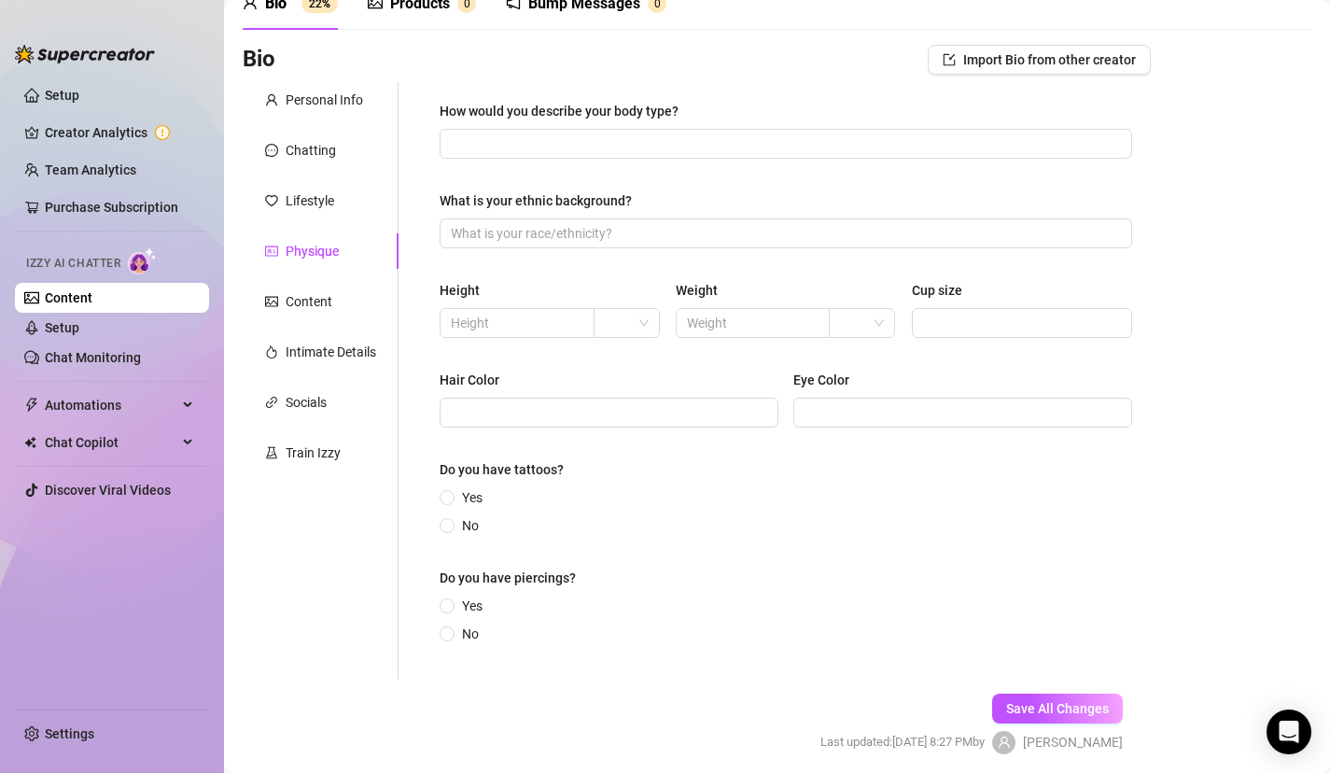
scroll to position [109, 0]
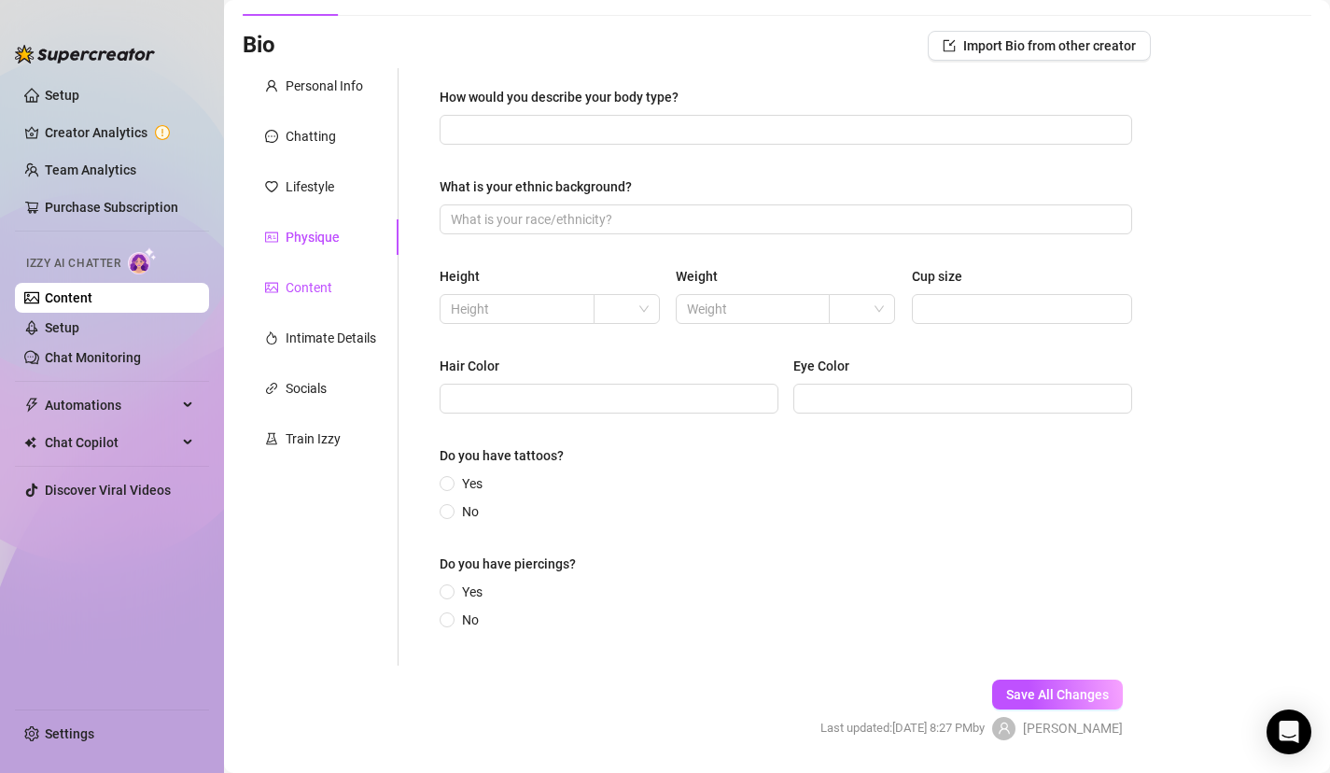
click at [306, 286] on div "Content" at bounding box center [309, 287] width 47 height 21
